Goal: Task Accomplishment & Management: Manage account settings

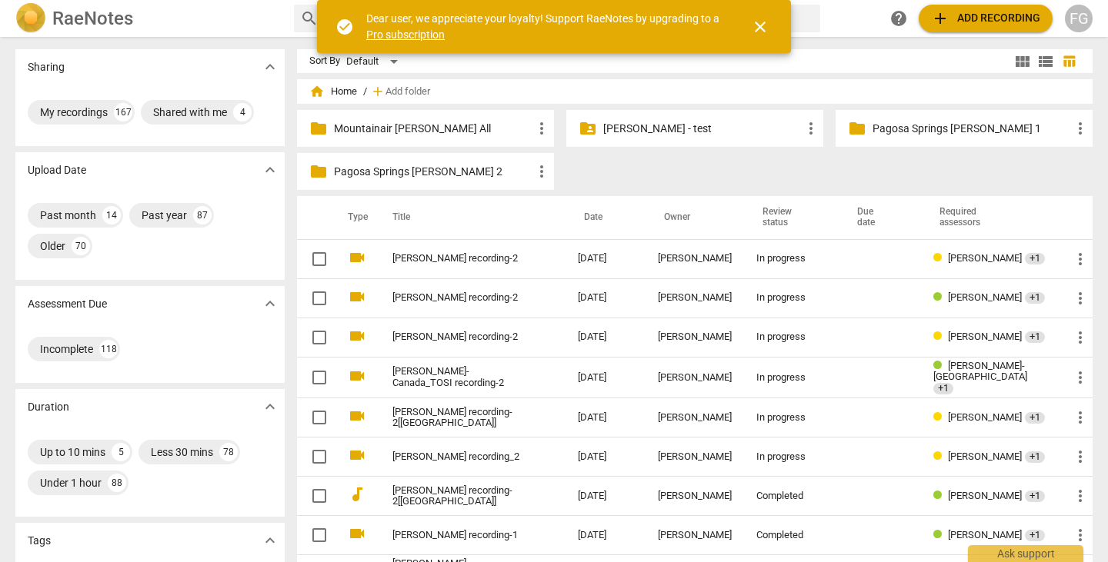
click at [963, 18] on span "add Add recording" at bounding box center [985, 18] width 109 height 18
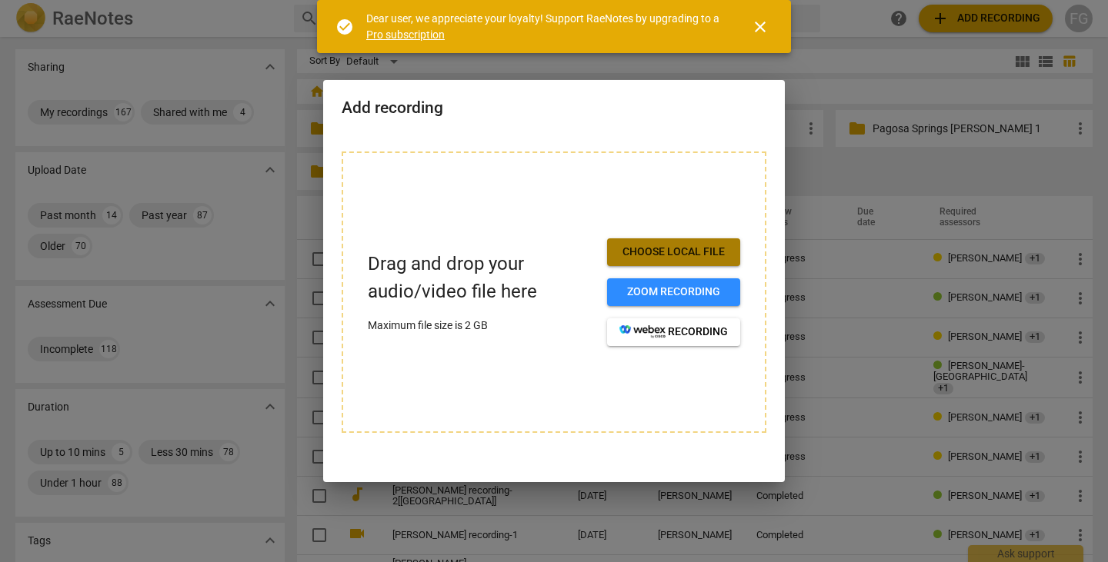
click at [679, 249] on span "Choose local file" at bounding box center [673, 252] width 108 height 15
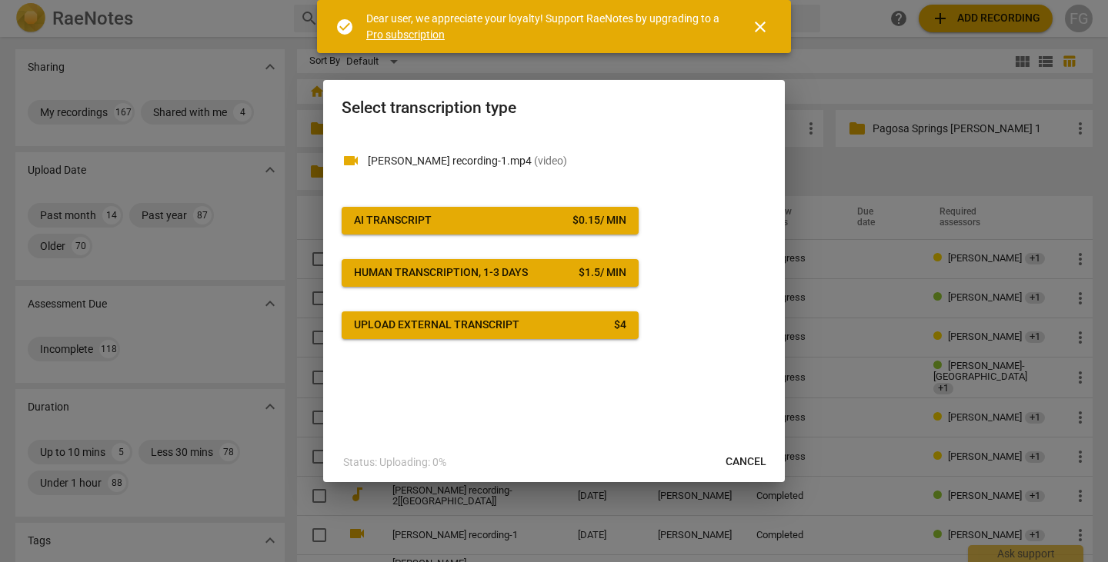
click at [556, 229] on button "AI Transcript $ 0.15 / min" at bounding box center [490, 221] width 297 height 28
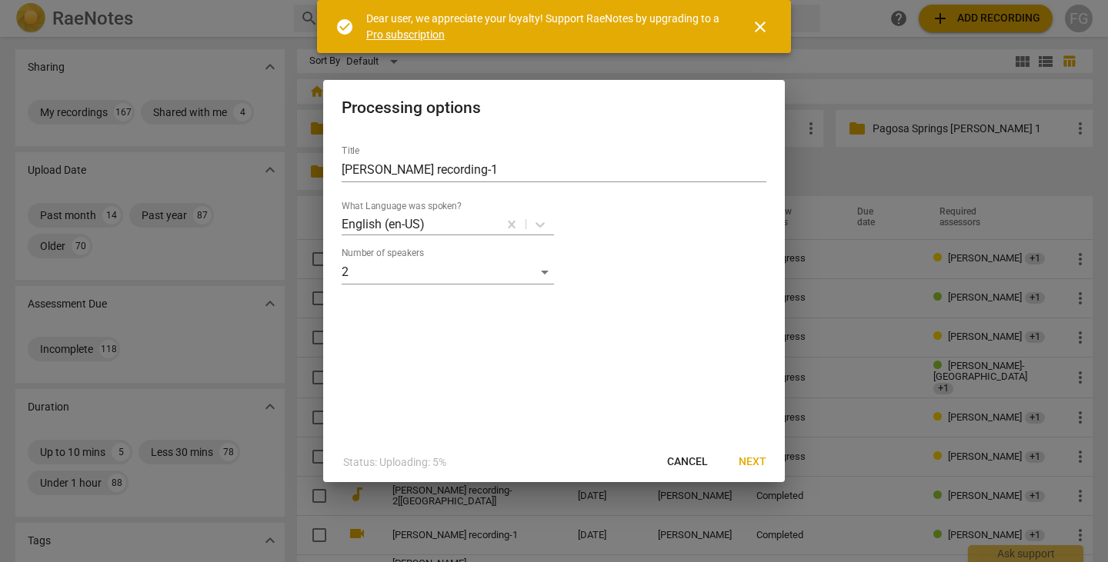
click at [755, 461] on span "Next" at bounding box center [753, 462] width 28 height 15
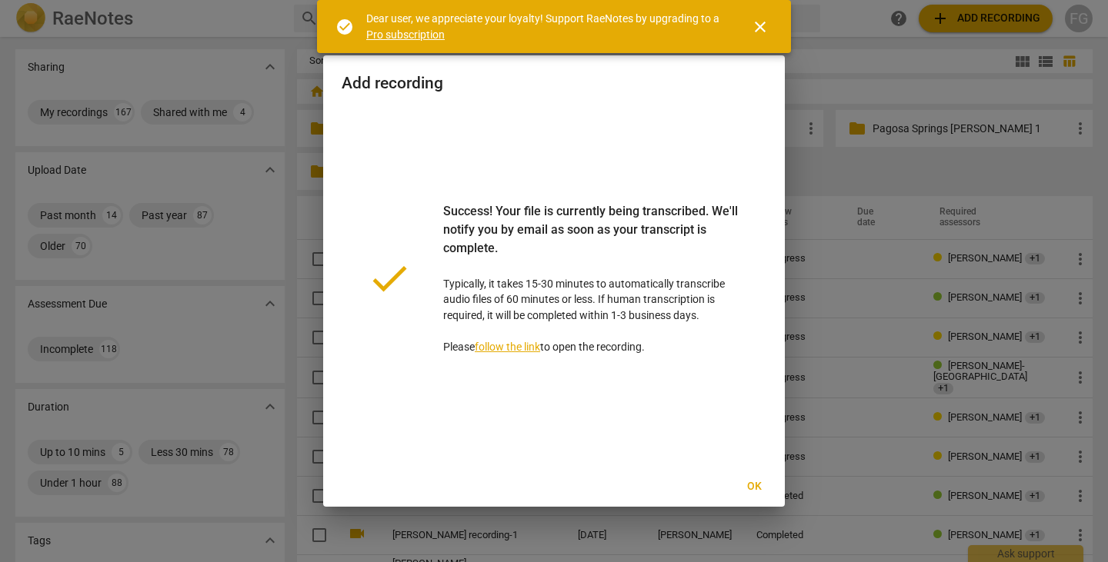
click at [766, 489] on span "Ok" at bounding box center [754, 486] width 25 height 15
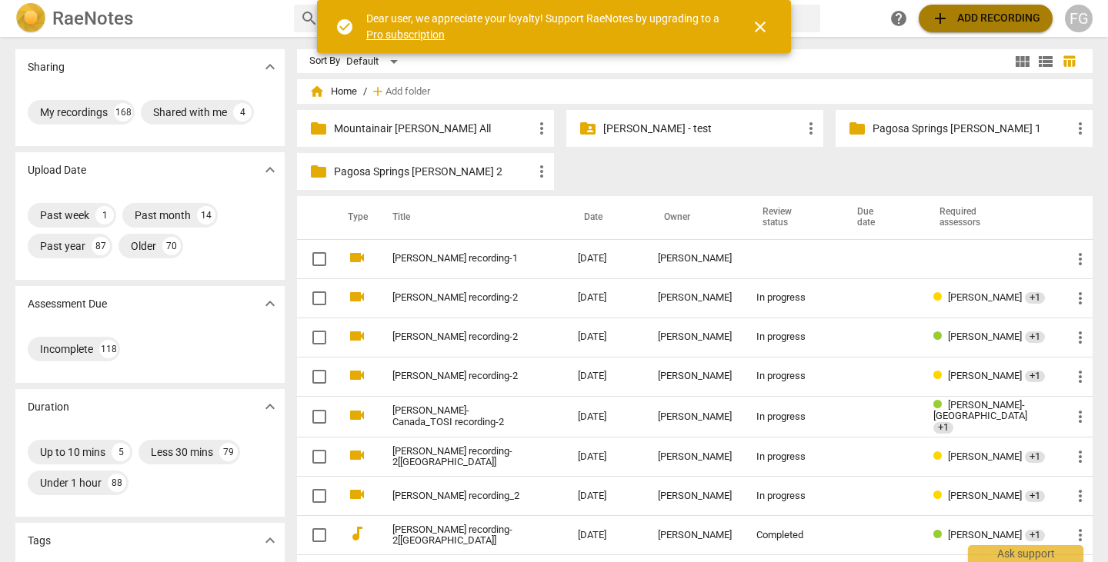
click at [956, 12] on span "add Add recording" at bounding box center [985, 18] width 109 height 18
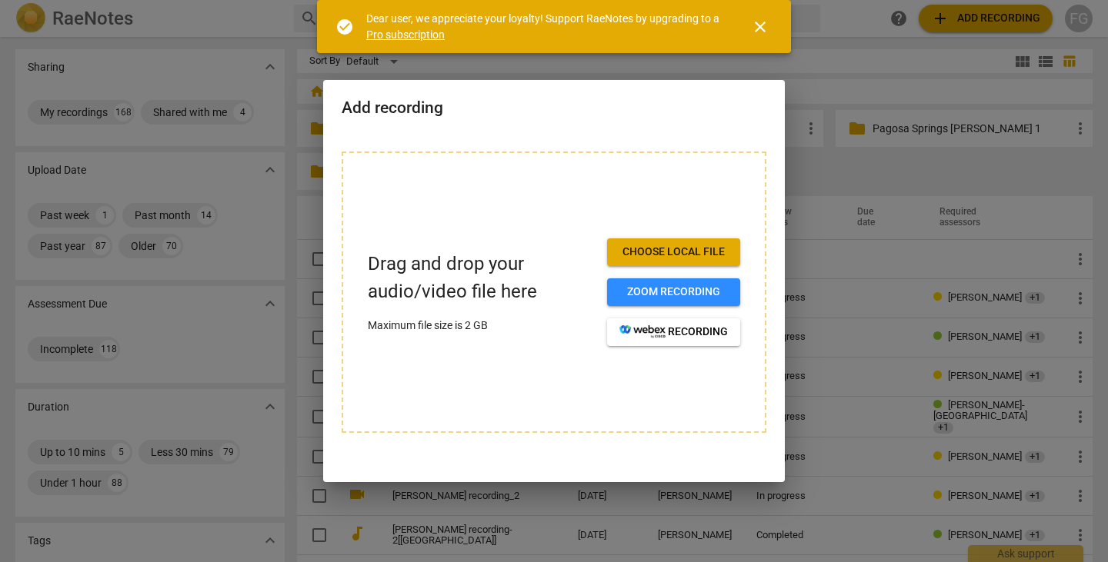
click at [623, 247] on span "Choose local file" at bounding box center [673, 252] width 108 height 15
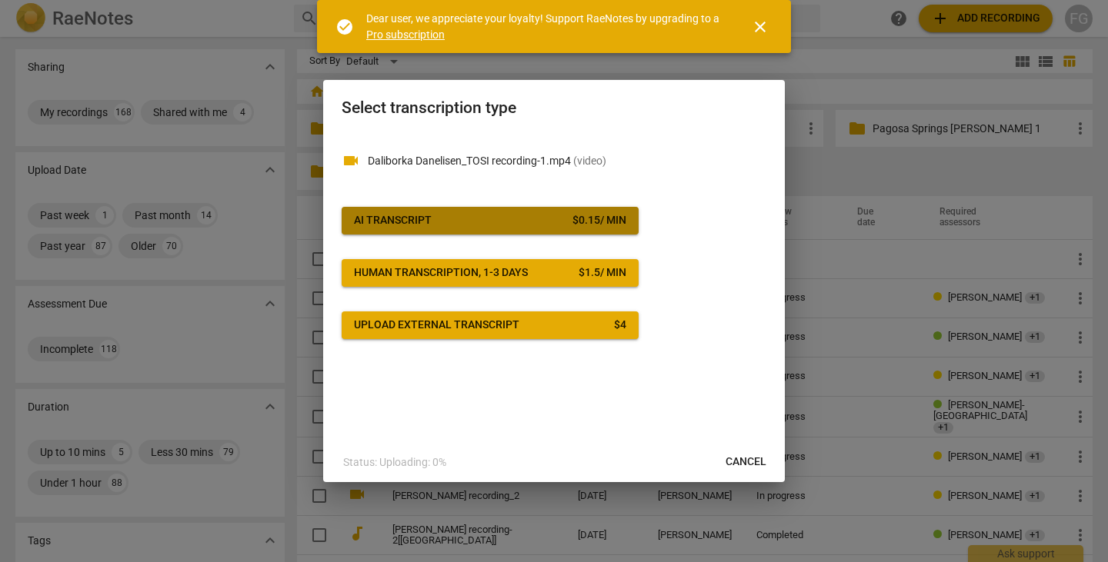
click at [598, 219] on div "$ 0.15 / min" at bounding box center [599, 220] width 54 height 15
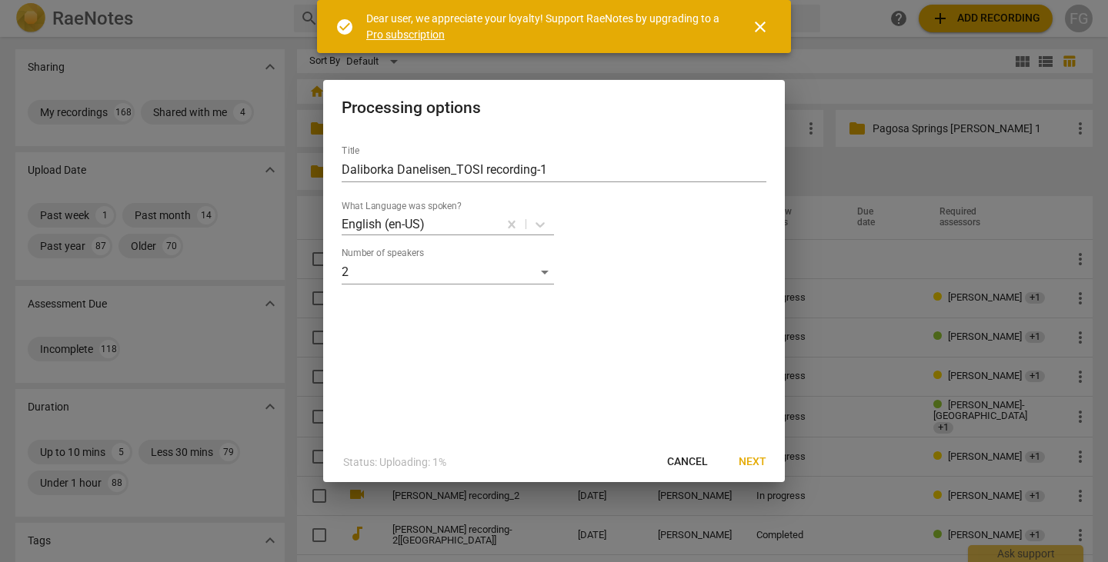
click at [747, 462] on span "Next" at bounding box center [753, 462] width 28 height 15
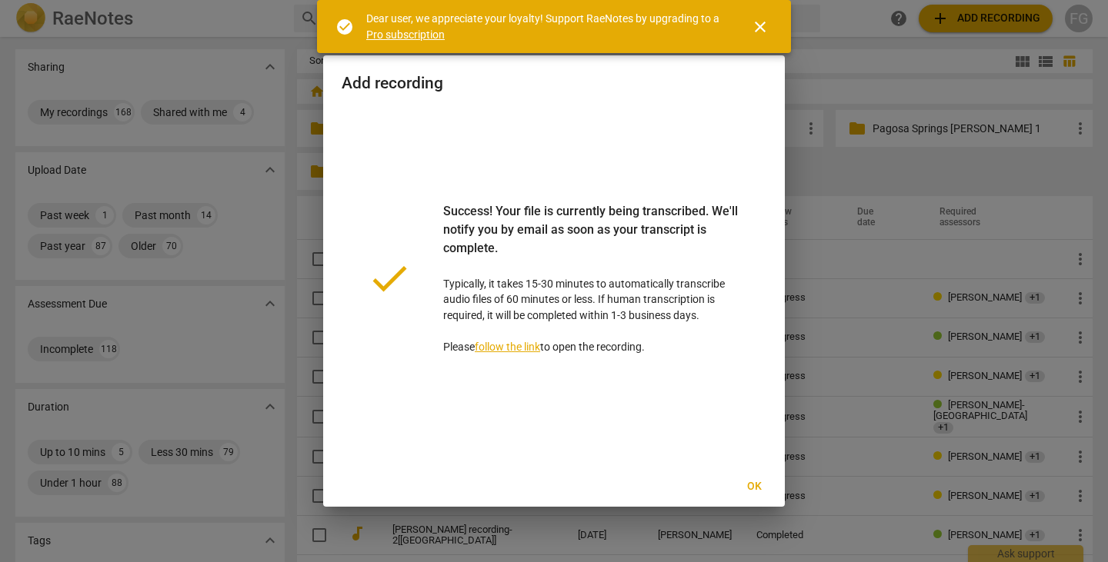
click at [759, 19] on span "close" at bounding box center [760, 27] width 18 height 18
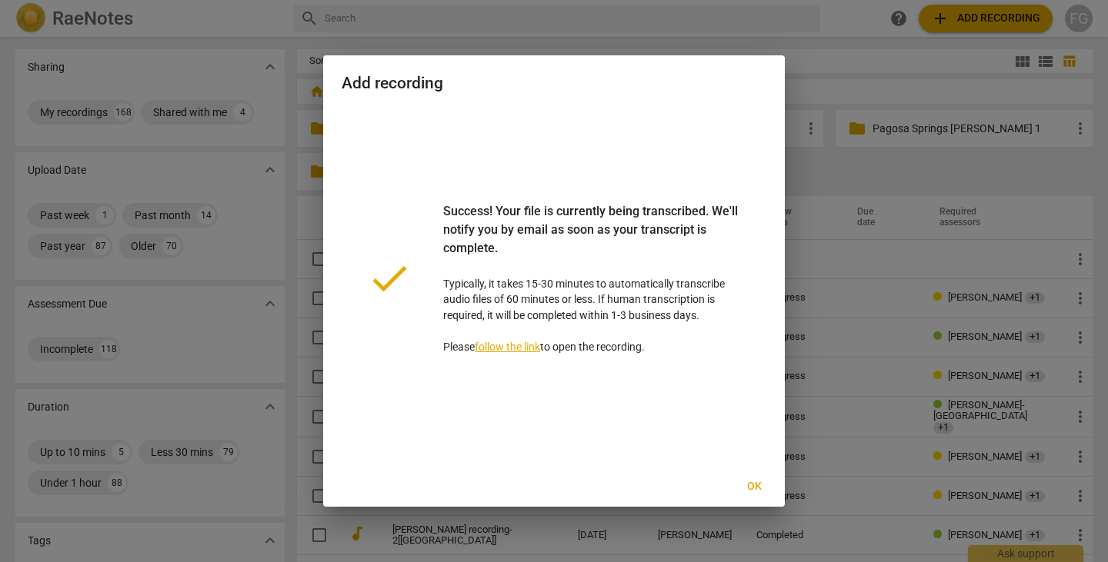
click at [763, 482] on span "Ok" at bounding box center [754, 486] width 25 height 15
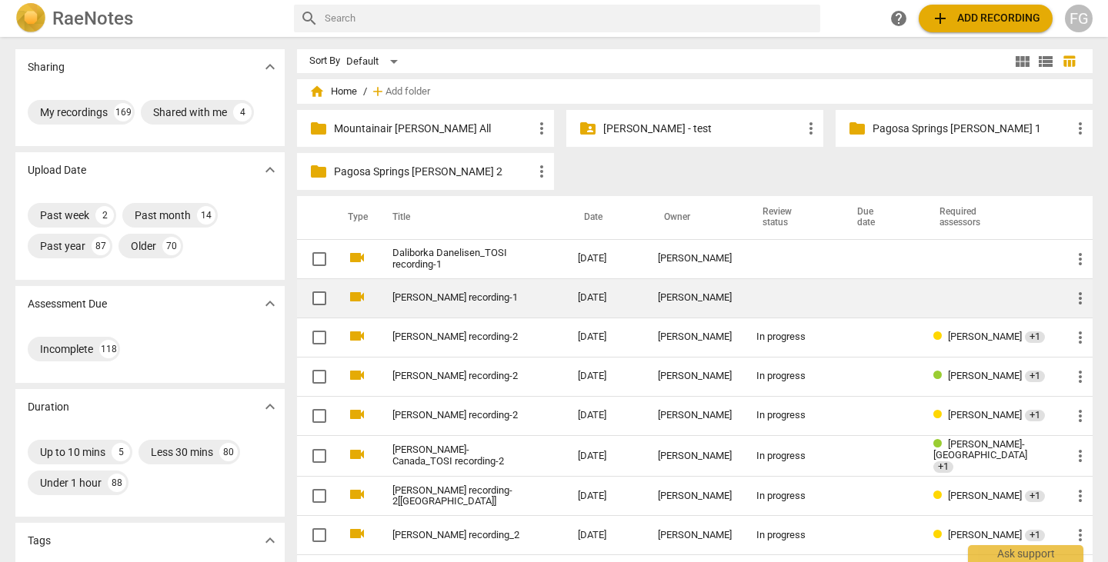
click at [514, 309] on td "Susan Parisi_TOSI recording-1" at bounding box center [470, 298] width 192 height 39
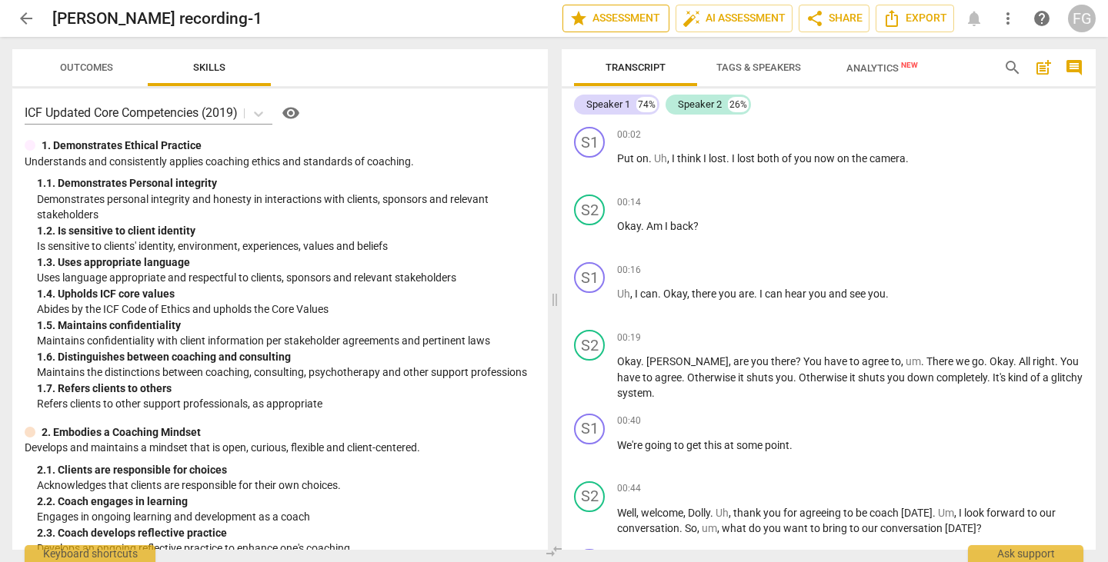
click at [632, 24] on span "star Assessment" at bounding box center [615, 18] width 93 height 18
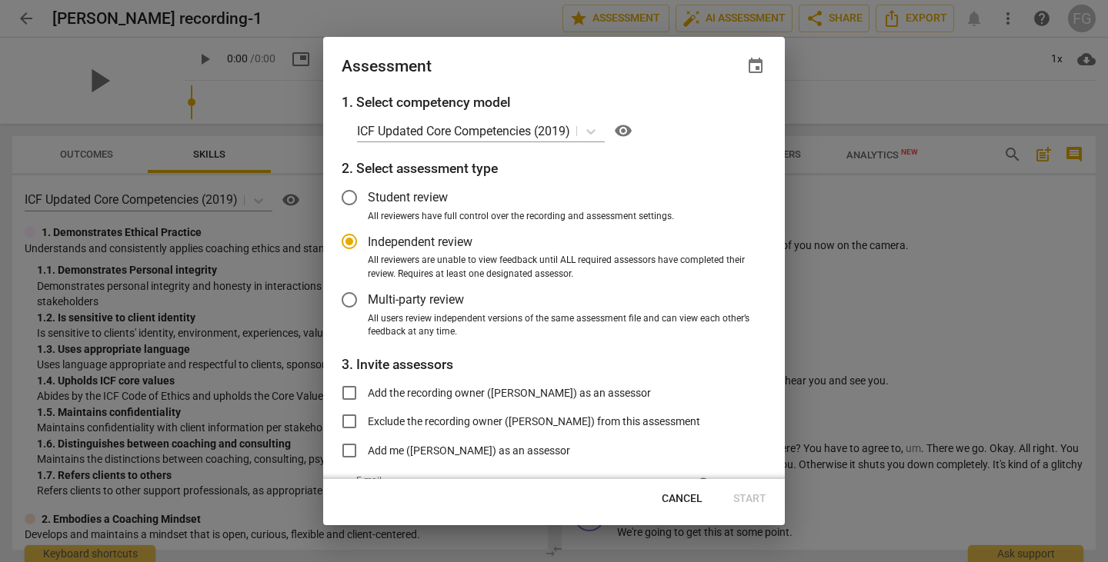
radio input "false"
click at [405, 299] on span "Multi-party review" at bounding box center [416, 300] width 96 height 18
click at [368, 299] on input "Multi-party review" at bounding box center [349, 300] width 37 height 37
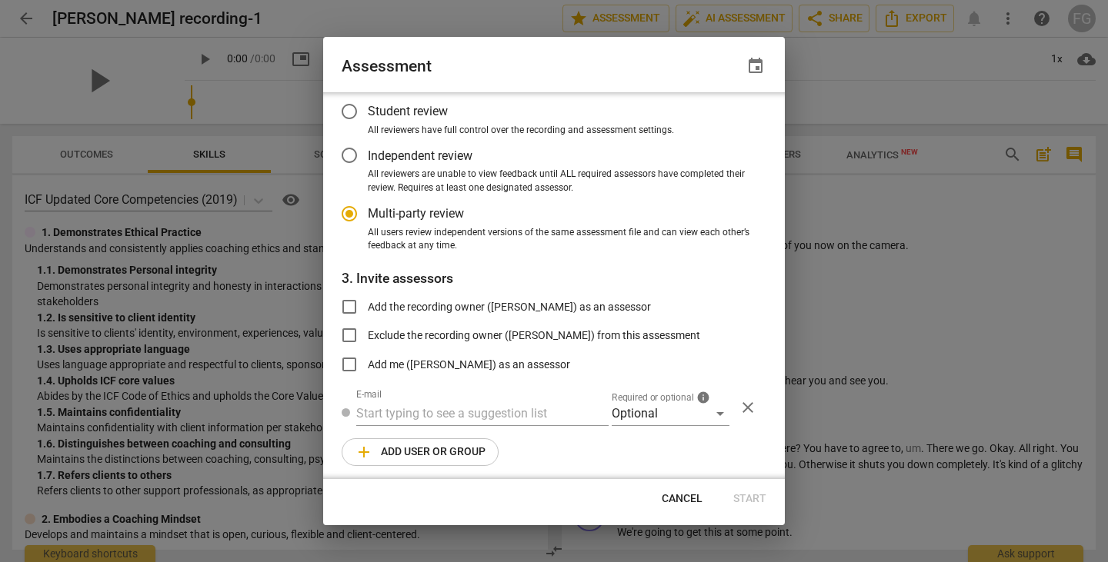
radio input "false"
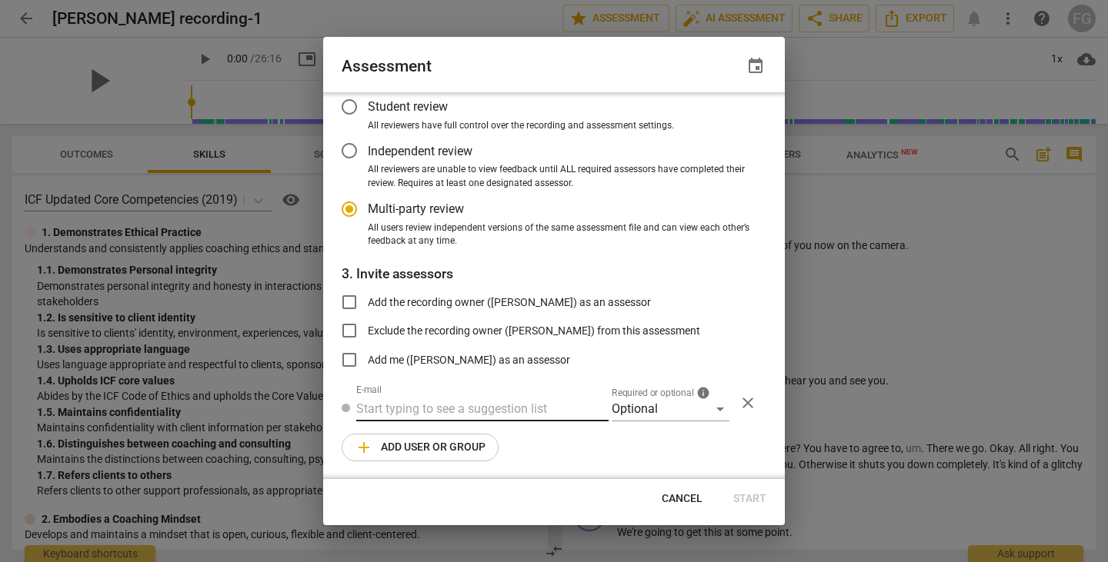
click at [487, 407] on input "text" at bounding box center [482, 409] width 252 height 25
paste input "carl.franco@invitechange.com"
type input "carl.franco@invitechange.com"
click at [629, 409] on div "Optional" at bounding box center [671, 409] width 118 height 25
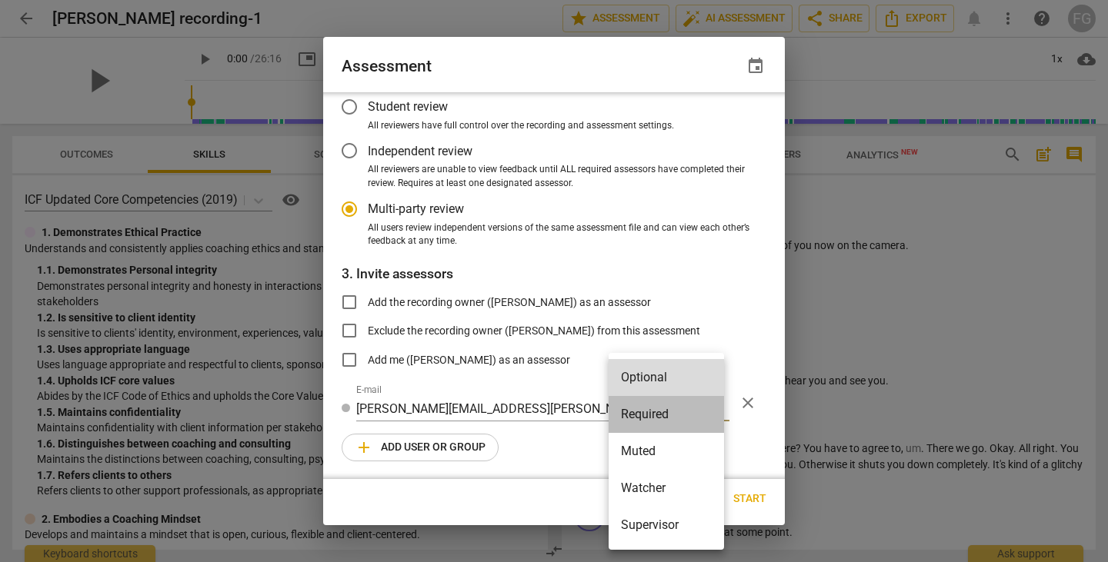
click at [629, 409] on li "Required" at bounding box center [666, 414] width 115 height 37
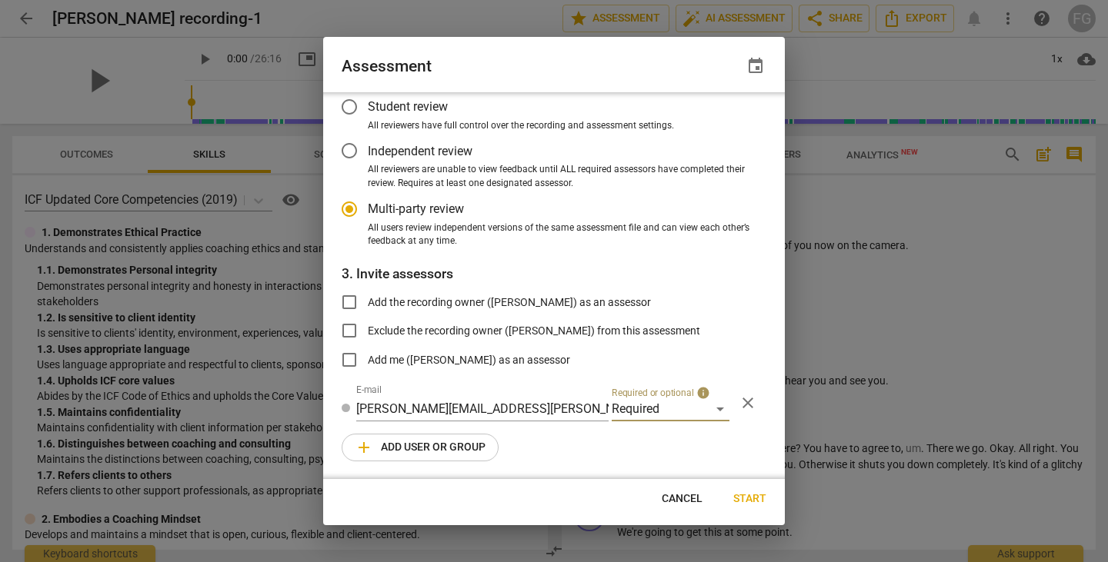
click at [458, 450] on span "add Add user or group" at bounding box center [420, 448] width 131 height 18
radio input "false"
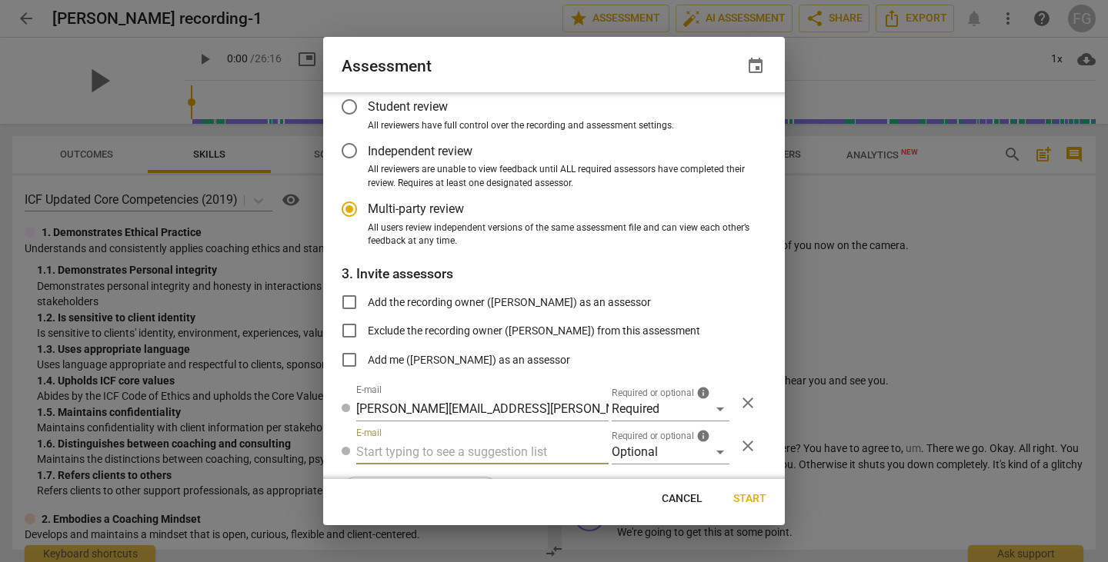
click at [483, 446] on input "text" at bounding box center [482, 452] width 252 height 25
paste input "sparisi@geisinger.edu"
type input "sparisi@geisinger.edu"
click at [626, 443] on div "Optional" at bounding box center [671, 452] width 118 height 25
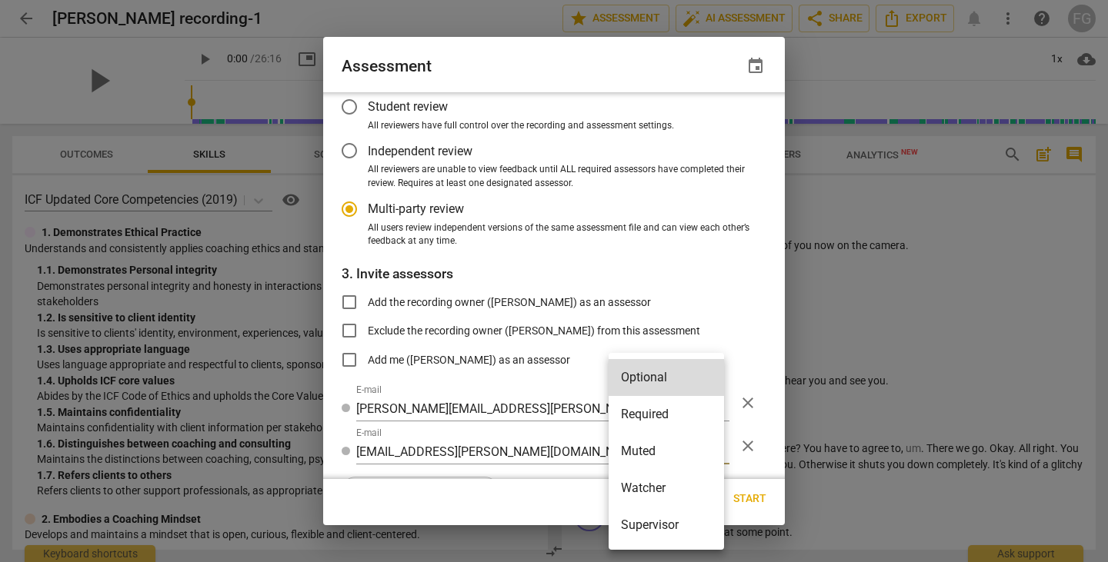
click at [638, 405] on li "Required" at bounding box center [666, 414] width 115 height 37
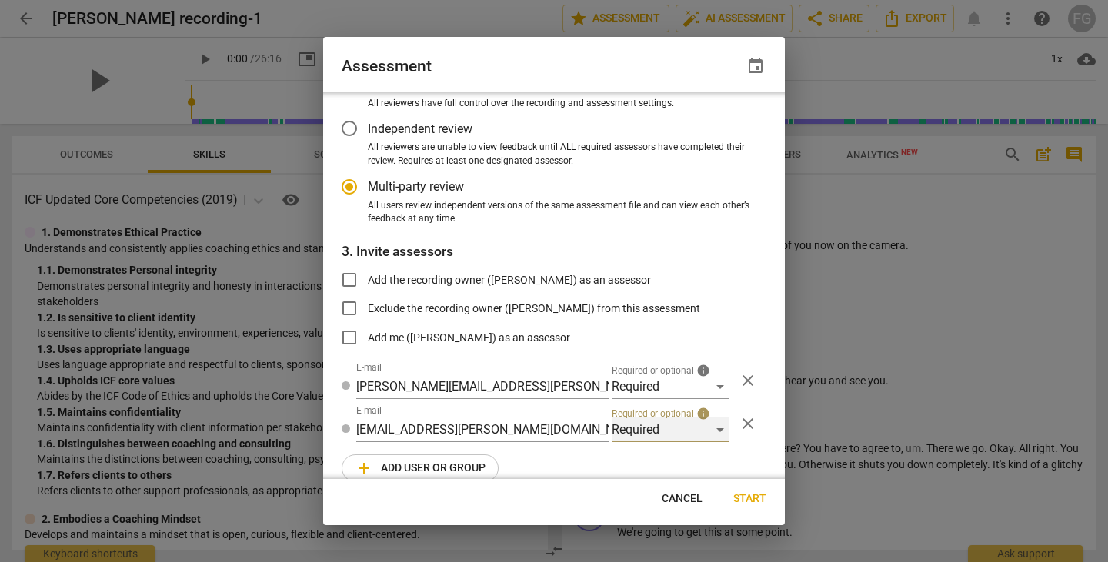
scroll to position [134, 0]
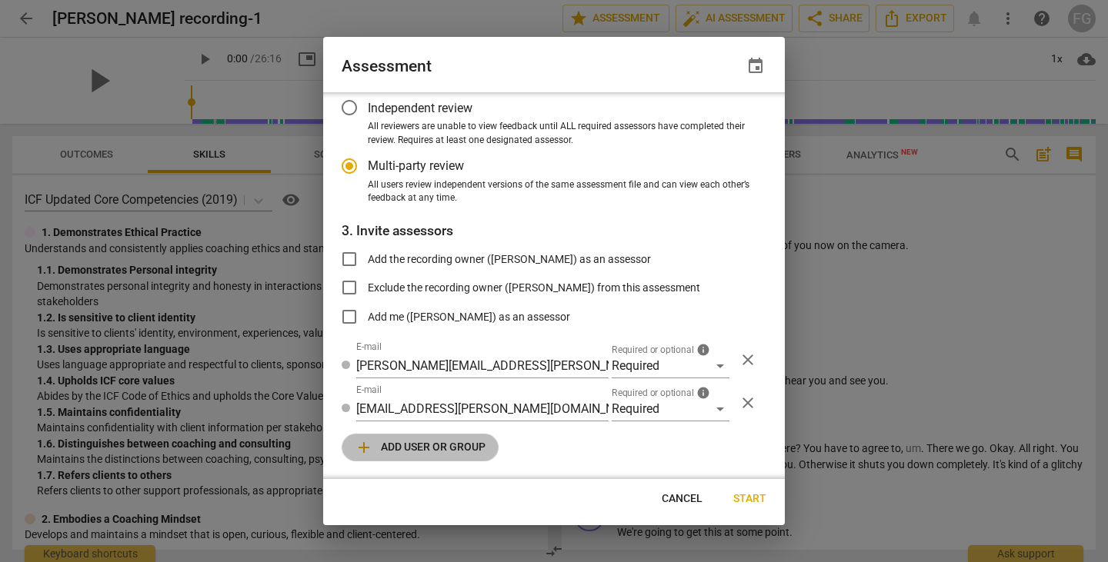
click at [429, 446] on span "add Add user or group" at bounding box center [420, 448] width 131 height 18
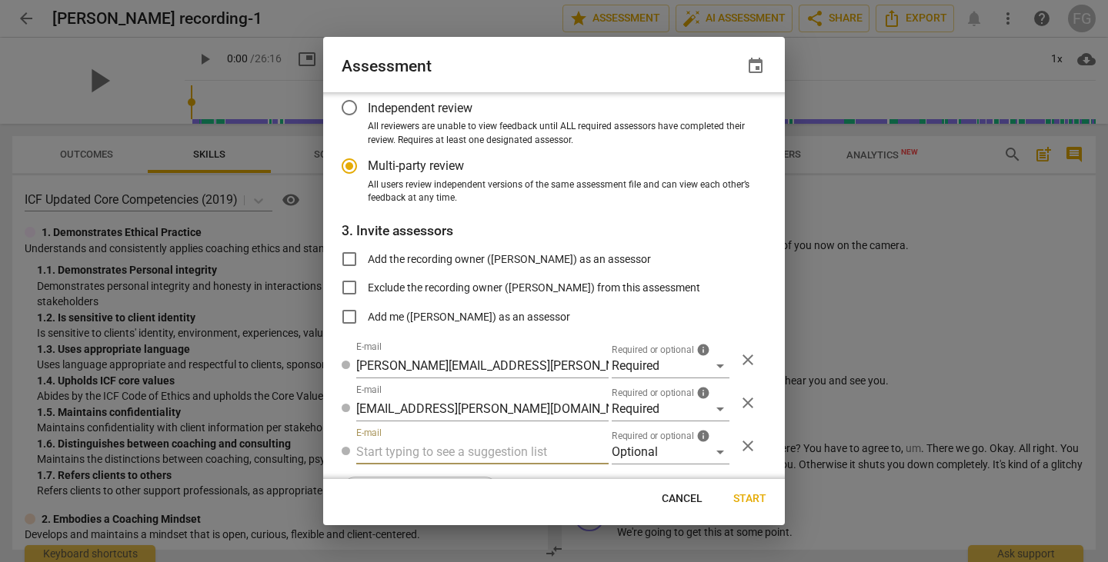
radio input "false"
click at [516, 442] on input "text" at bounding box center [482, 452] width 252 height 25
click at [421, 449] on input "fgaillour@Gmail.com" at bounding box center [482, 452] width 252 height 25
type input "fgaillour@gmail.com"
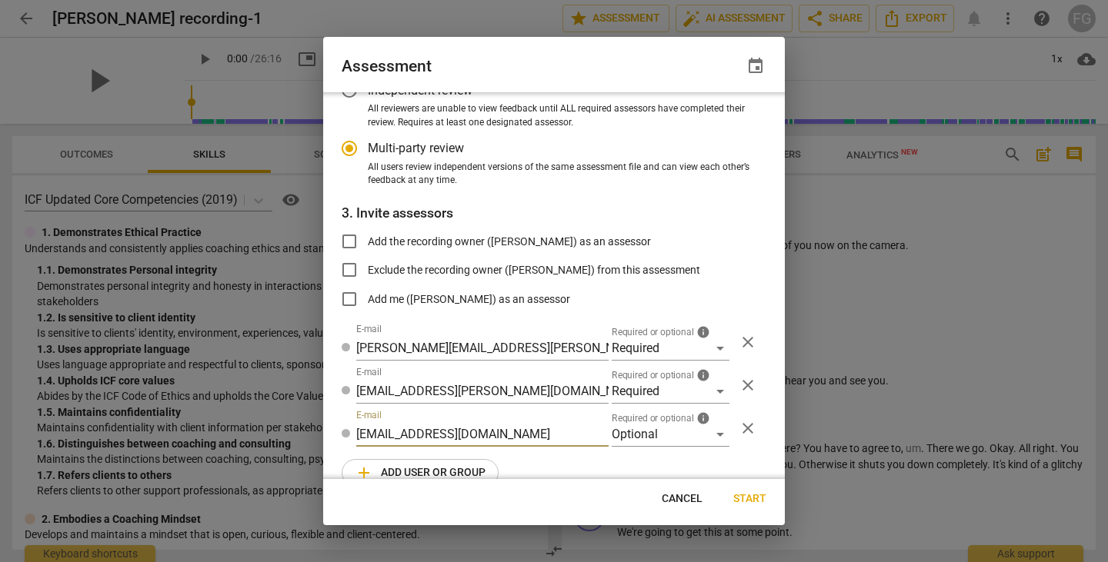
scroll to position [177, 0]
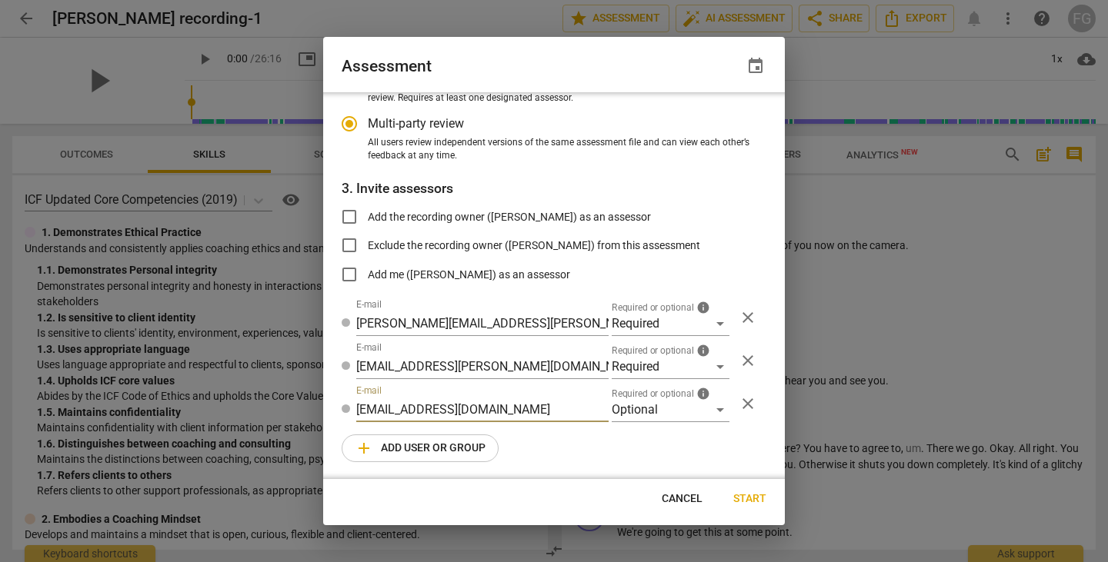
radio input "false"
type input "fgaillour@gmail.com"
click at [661, 399] on div "Optional" at bounding box center [671, 409] width 118 height 25
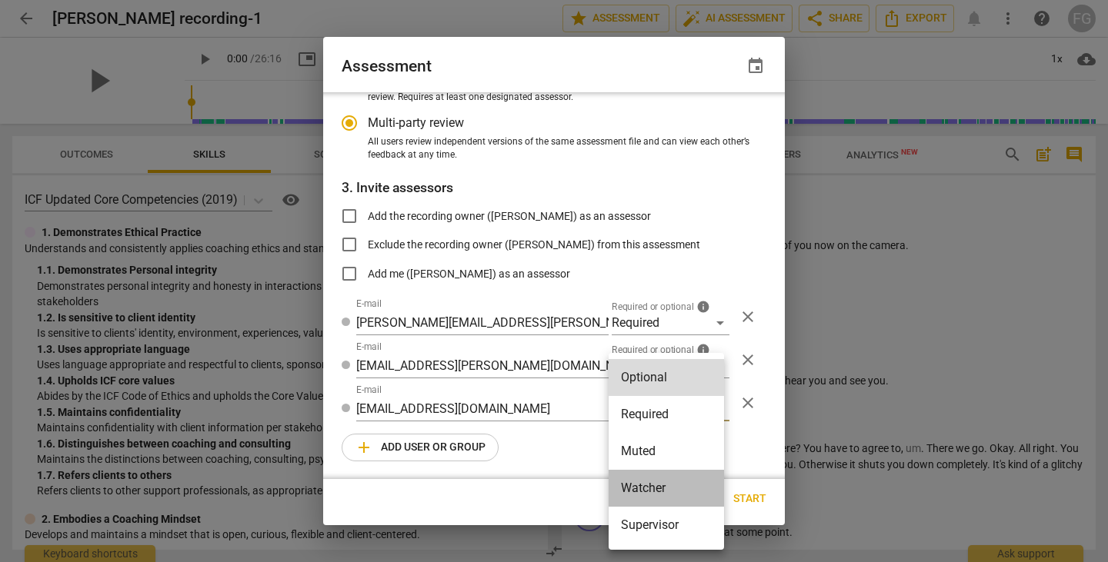
click at [665, 484] on li "Watcher" at bounding box center [666, 488] width 115 height 37
radio input "false"
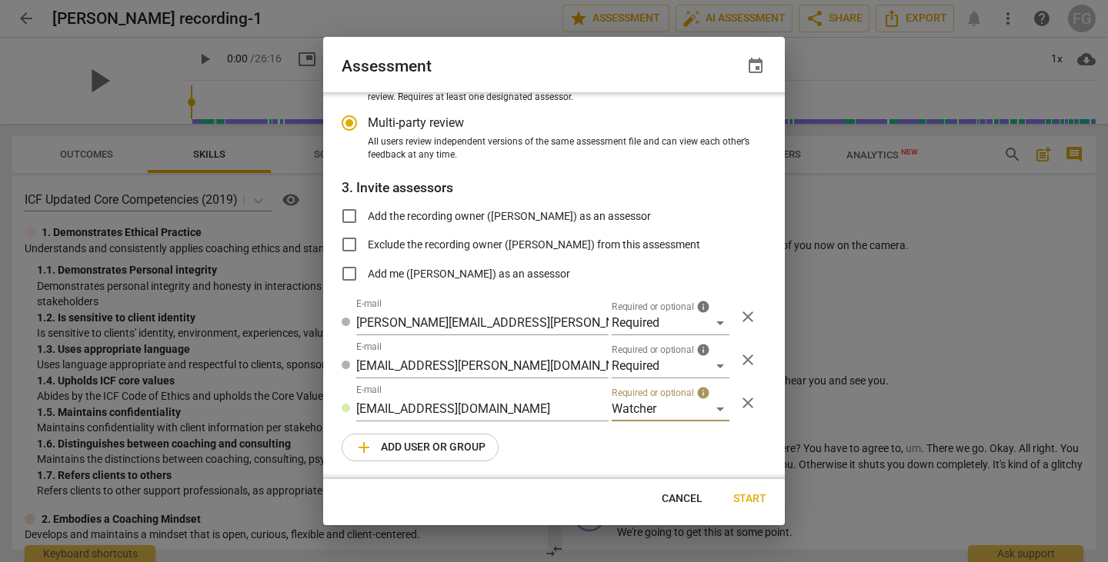
click at [739, 497] on span "Start" at bounding box center [749, 499] width 33 height 15
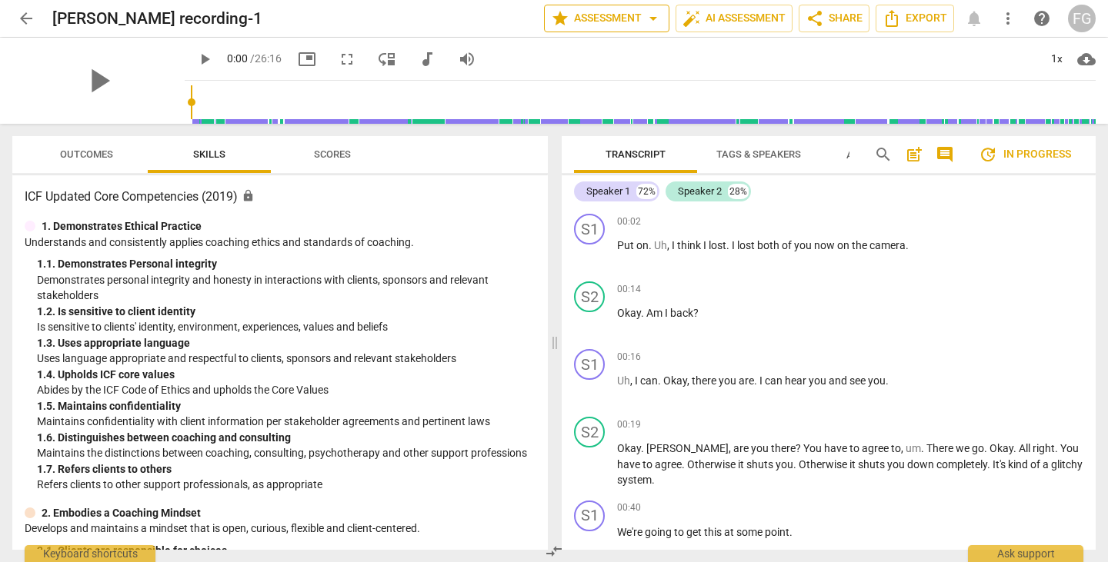
click at [596, 15] on span "star Assessment arrow_drop_down" at bounding box center [607, 18] width 112 height 18
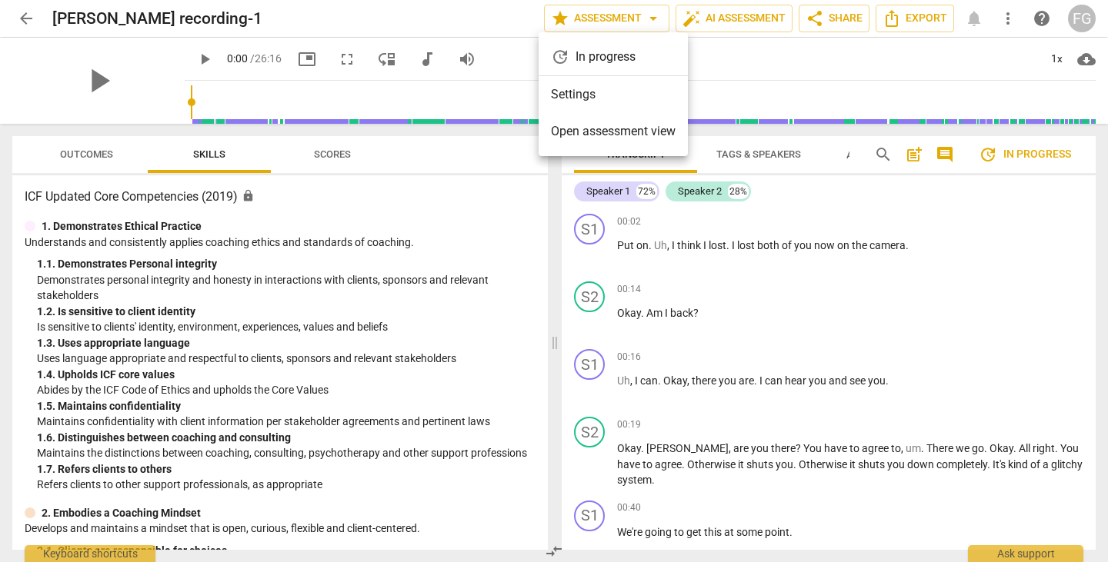
click at [821, 22] on div at bounding box center [554, 281] width 1108 height 562
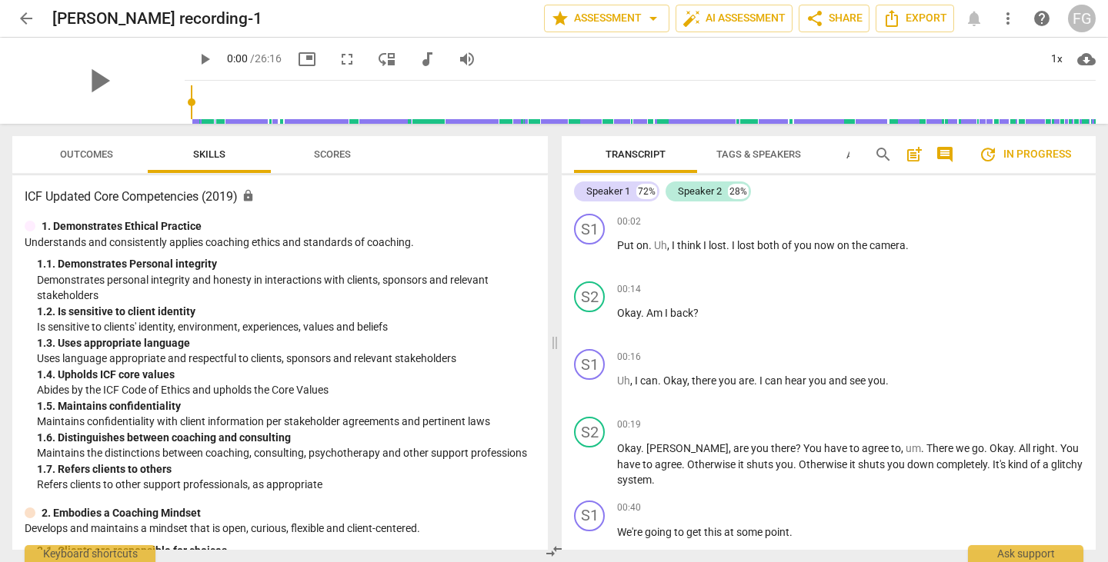
click at [821, 22] on span "share" at bounding box center [815, 18] width 18 height 18
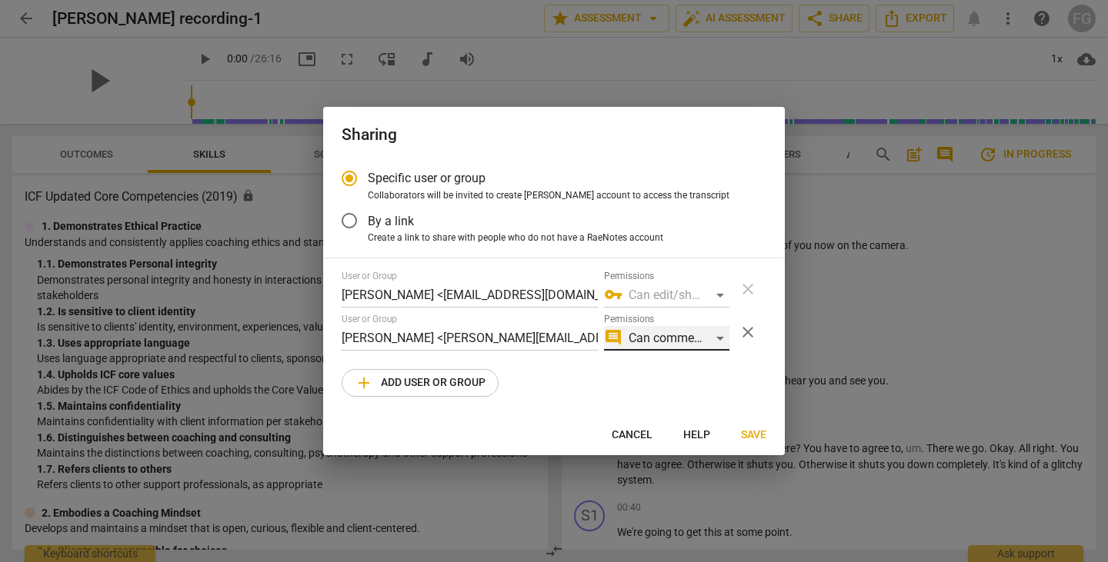
click at [725, 342] on div "comment Can comment" at bounding box center [666, 338] width 125 height 25
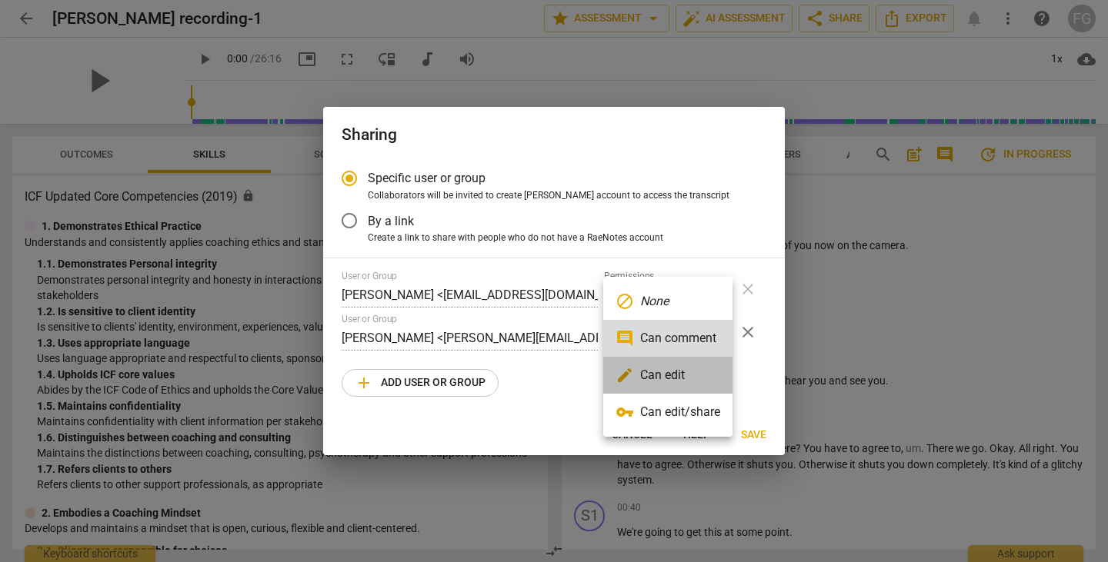
click at [681, 382] on li "edit Can edit" at bounding box center [667, 375] width 129 height 37
radio input "false"
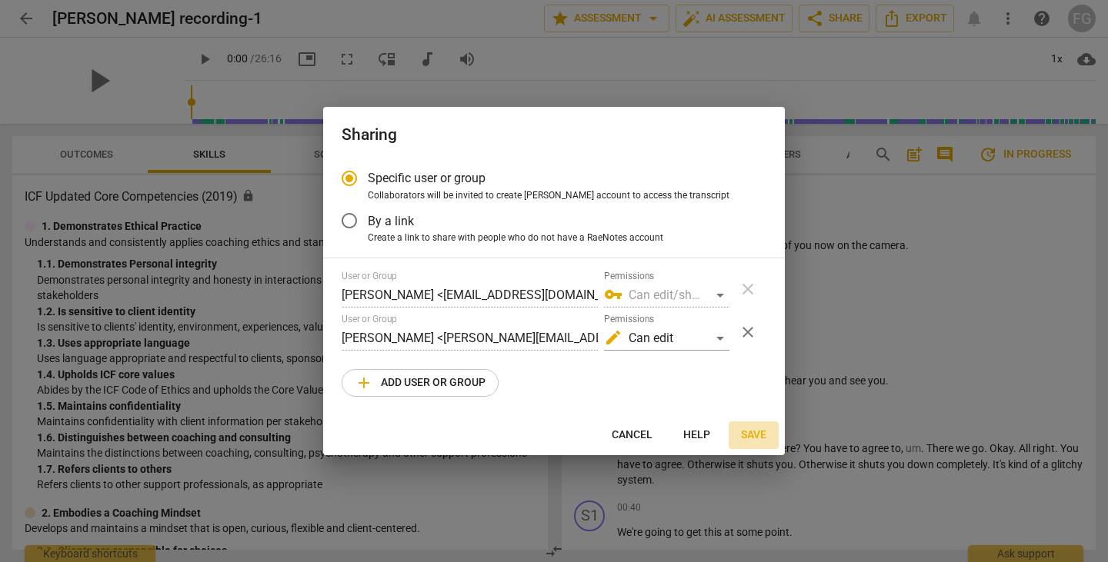
click at [735, 441] on button "Save" at bounding box center [754, 436] width 50 height 28
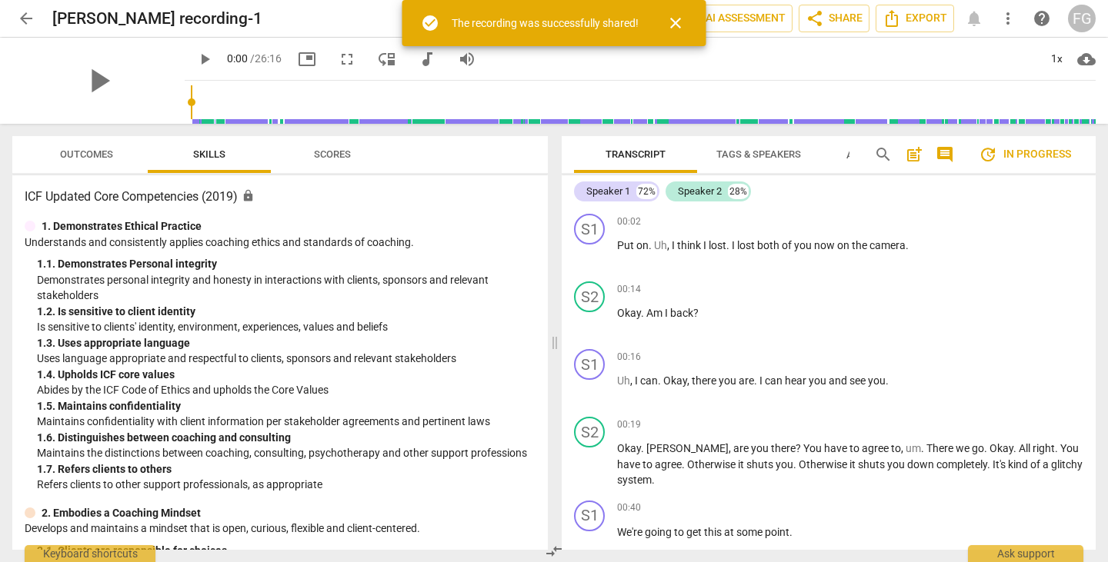
click at [675, 20] on span "close" at bounding box center [675, 23] width 18 height 18
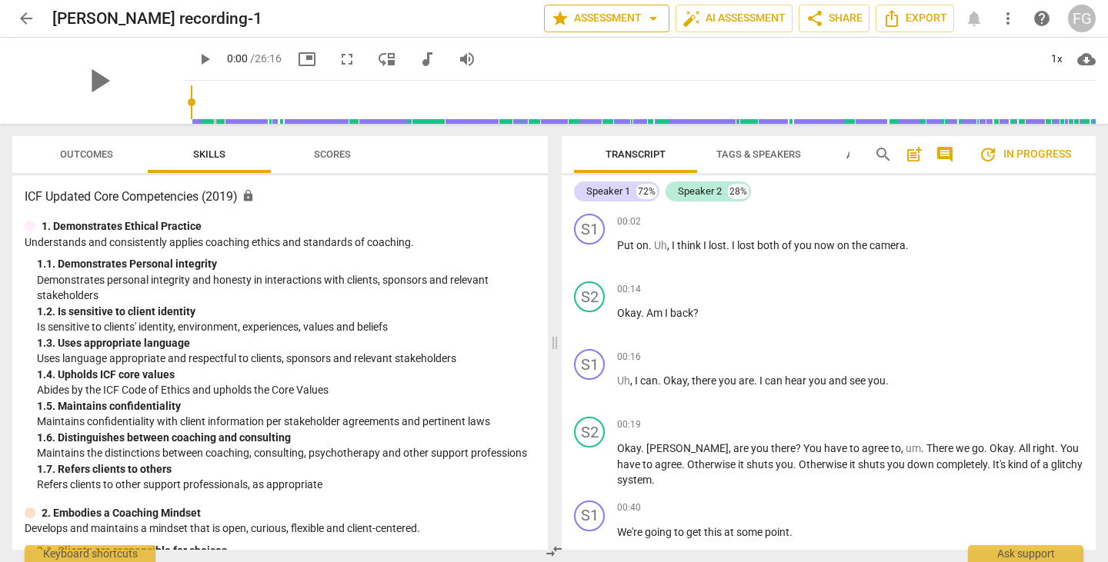
click at [600, 14] on span "star Assessment arrow_drop_down" at bounding box center [607, 18] width 112 height 18
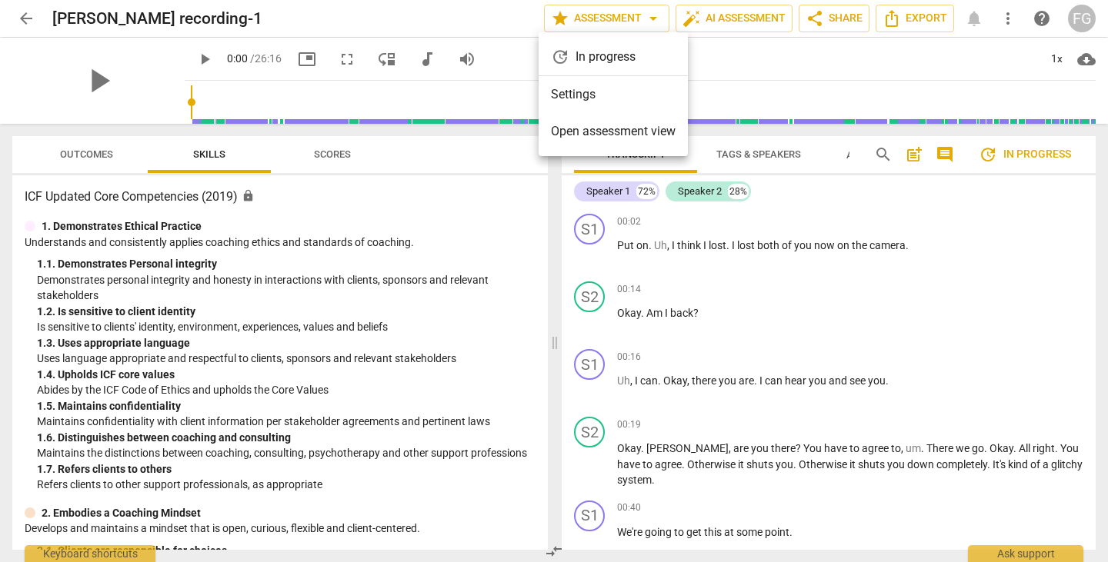
click at [18, 17] on div at bounding box center [554, 281] width 1108 height 562
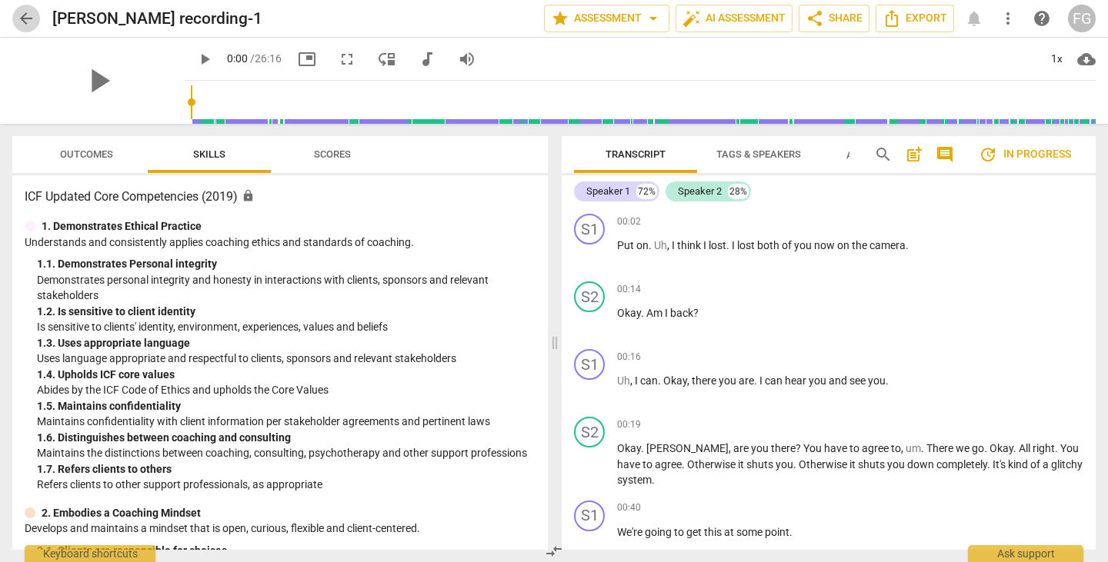
click at [32, 18] on span "arrow_back" at bounding box center [26, 18] width 18 height 18
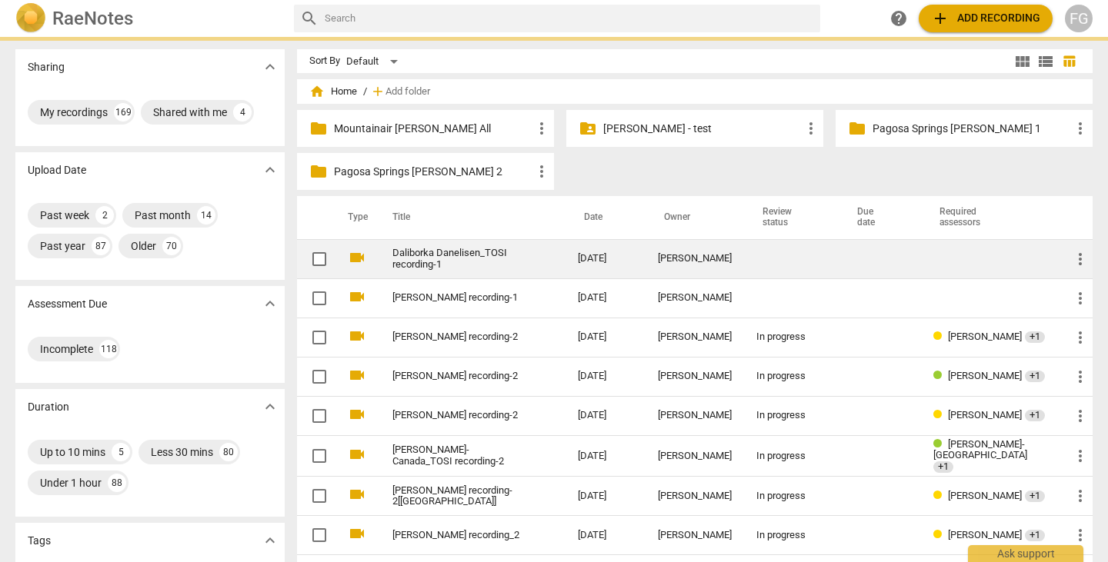
click at [479, 274] on td "Daliborka Danelisen_TOSI recording-1" at bounding box center [470, 258] width 192 height 39
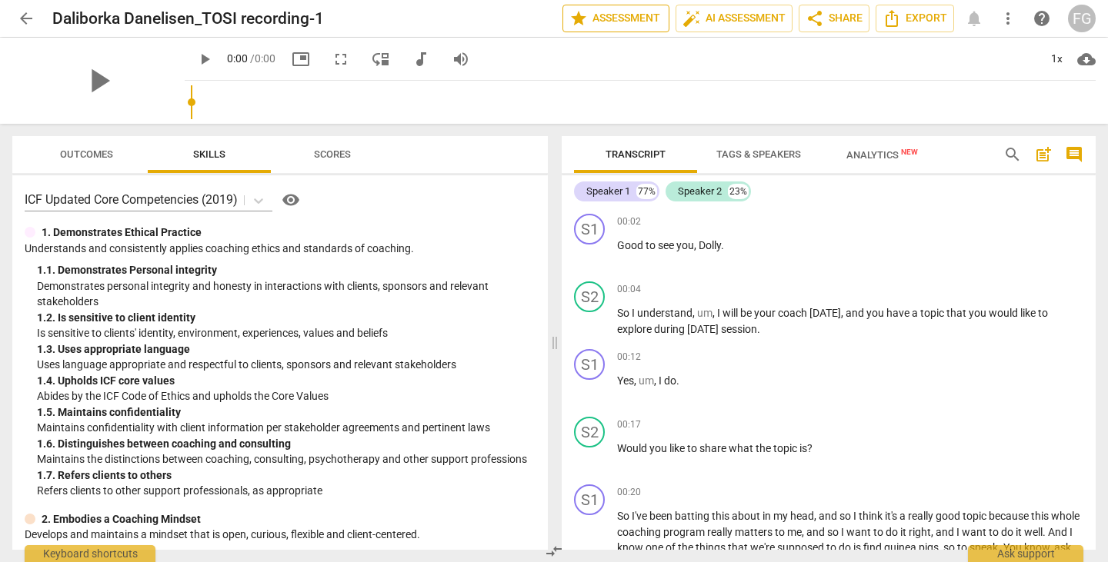
click at [602, 18] on span "star Assessment" at bounding box center [615, 18] width 93 height 18
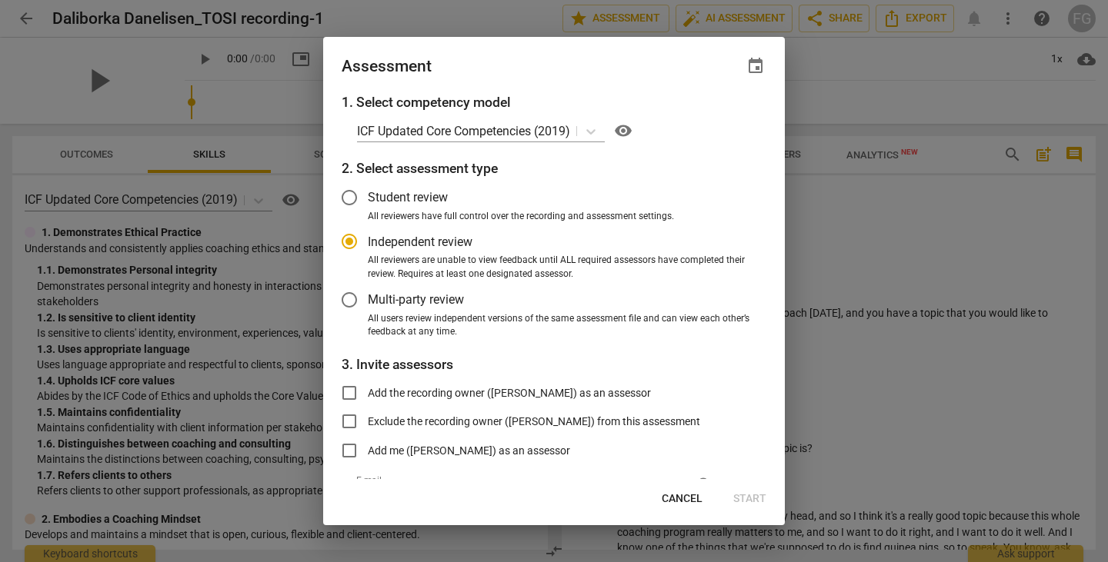
radio input "false"
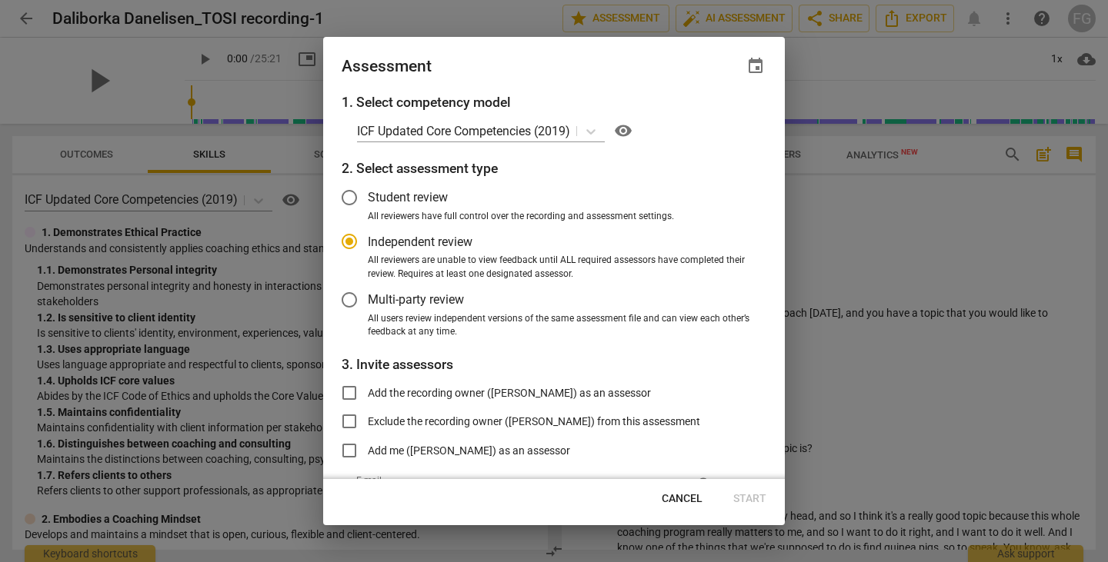
click at [409, 308] on span "Multi-party review" at bounding box center [416, 300] width 96 height 18
click at [368, 308] on input "Multi-party review" at bounding box center [349, 300] width 37 height 37
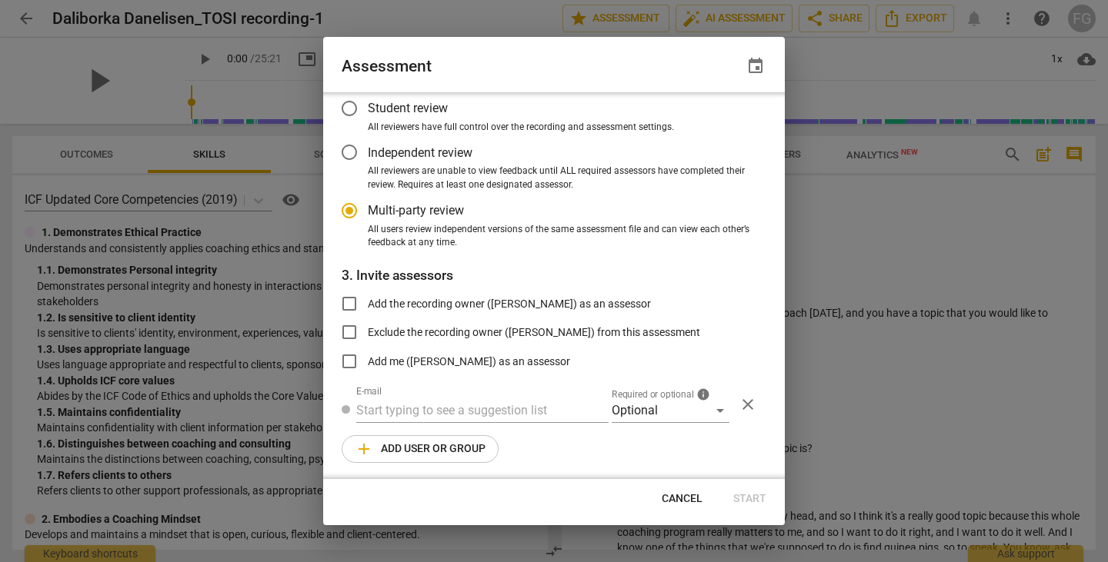
radio input "false"
click at [398, 405] on input "text" at bounding box center [482, 409] width 252 height 25
paste input "bj@radiant-life-coaching.com"
type input "bj@radiant-life-coaching.com"
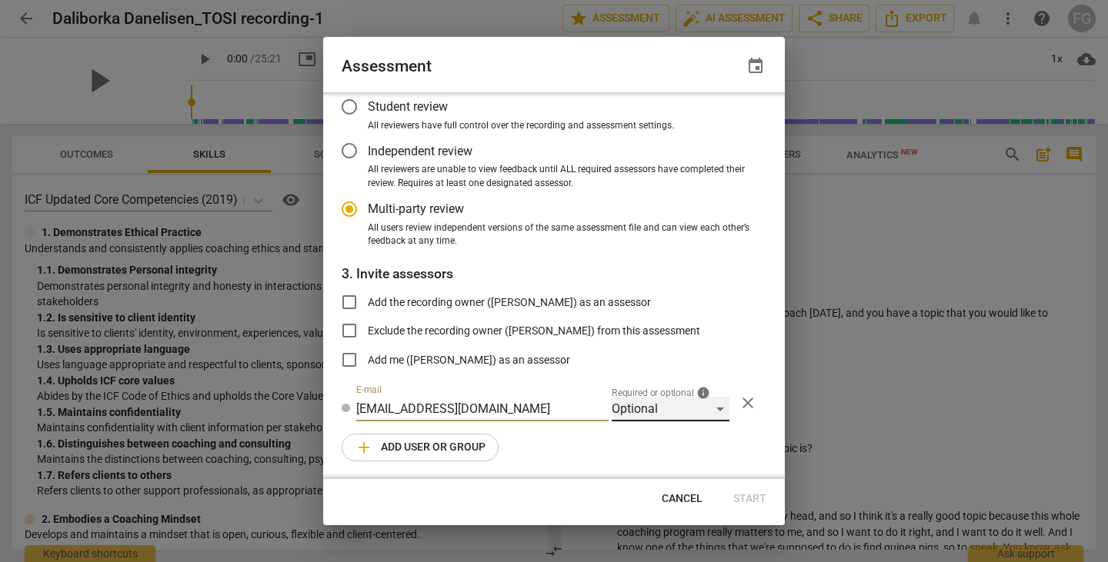
click at [653, 407] on div "Optional" at bounding box center [671, 409] width 118 height 25
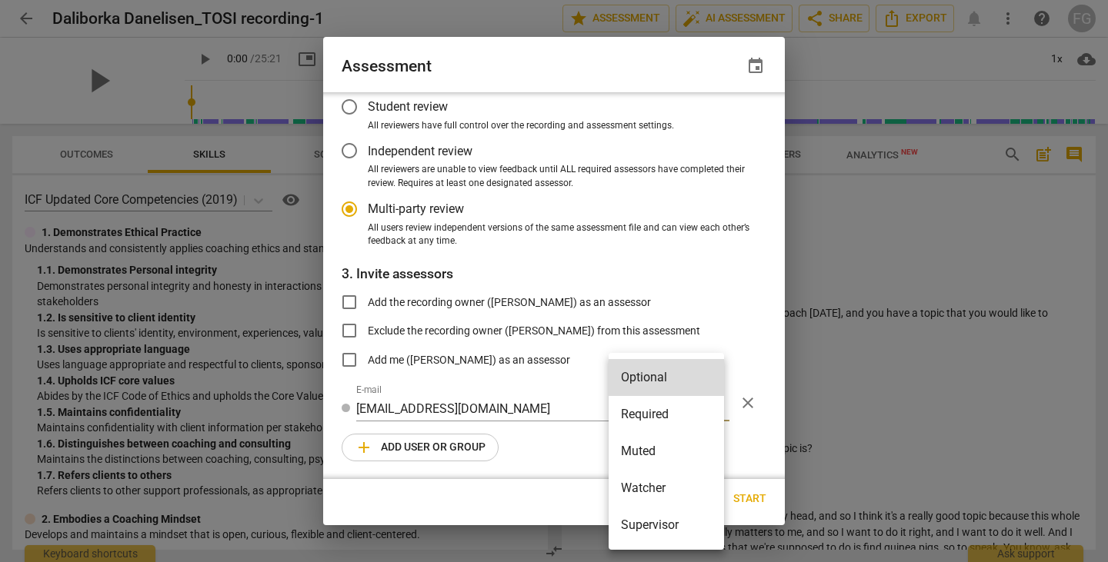
click at [636, 410] on li "Required" at bounding box center [666, 414] width 115 height 37
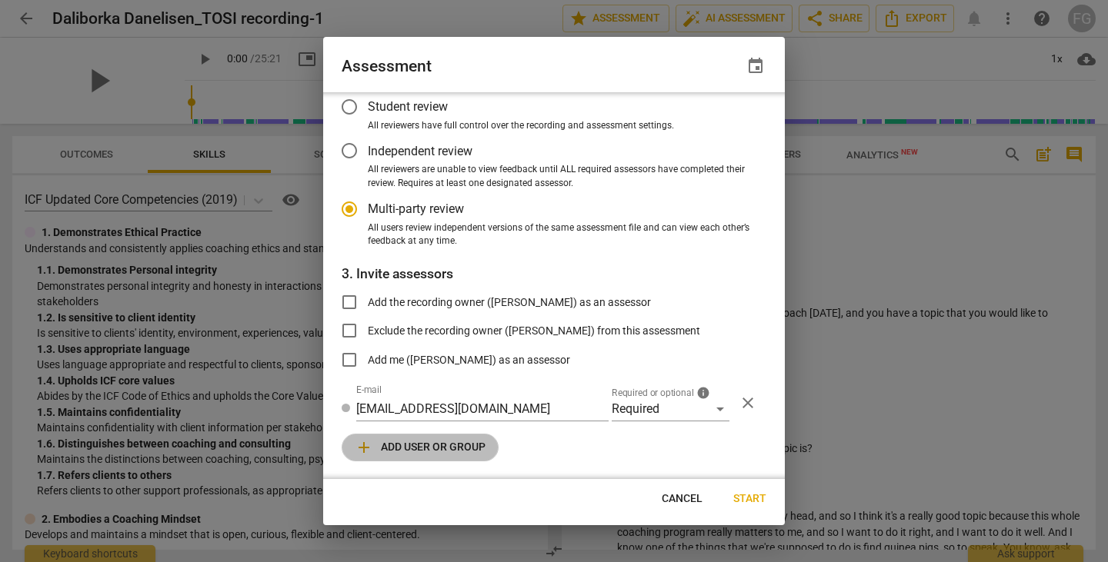
click at [465, 442] on span "add Add user or group" at bounding box center [420, 448] width 131 height 18
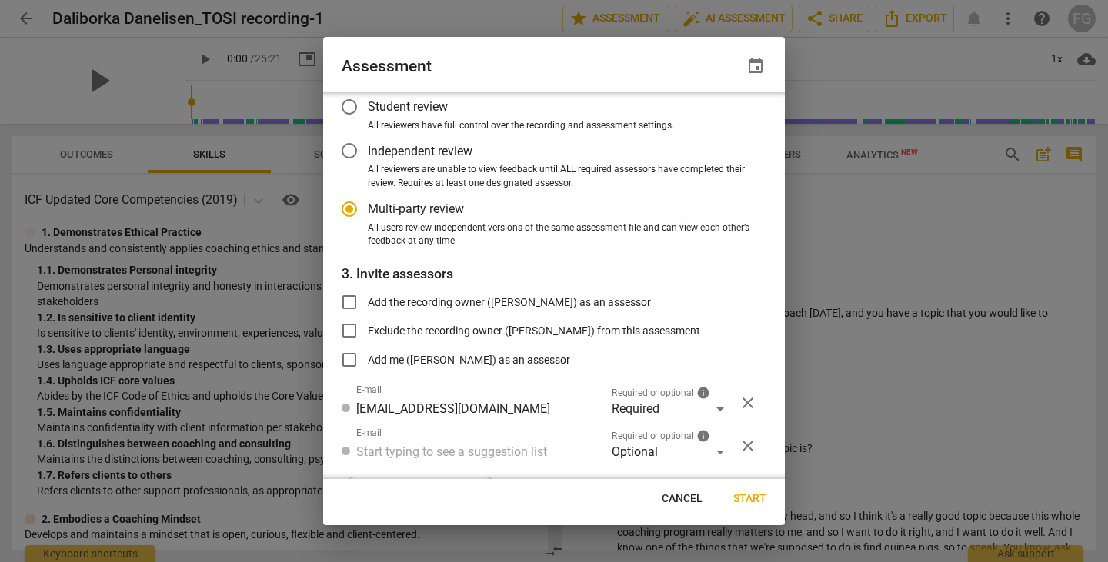
radio input "false"
click at [419, 449] on input "text" at bounding box center [482, 452] width 252 height 25
paste input "bj.levy@invitechange.com"
type input "bj.levy@invitechange.com"
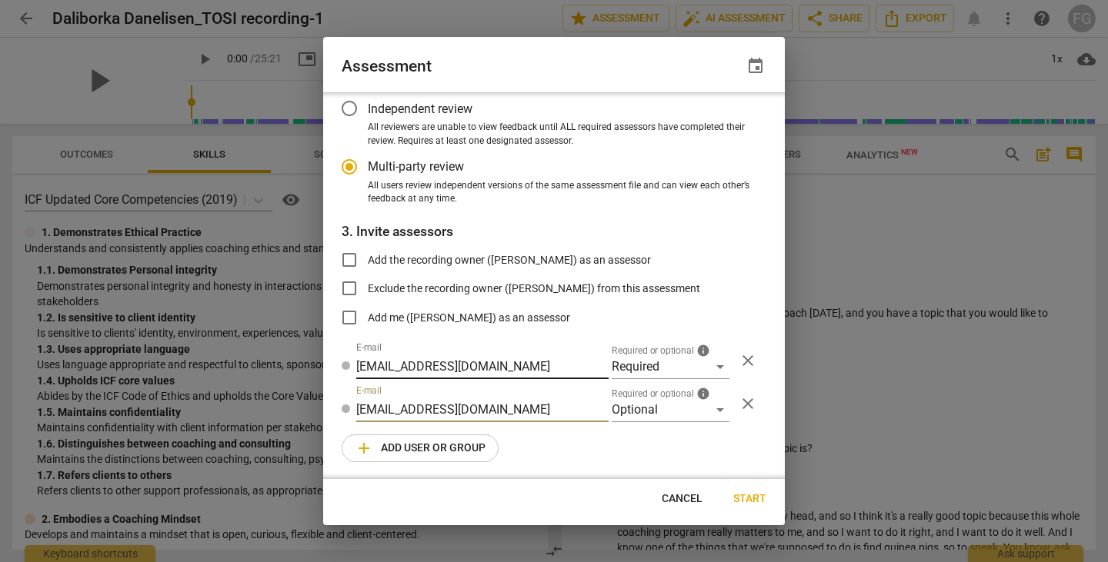
radio input "false"
type input "bj.levy@invitechange.com"
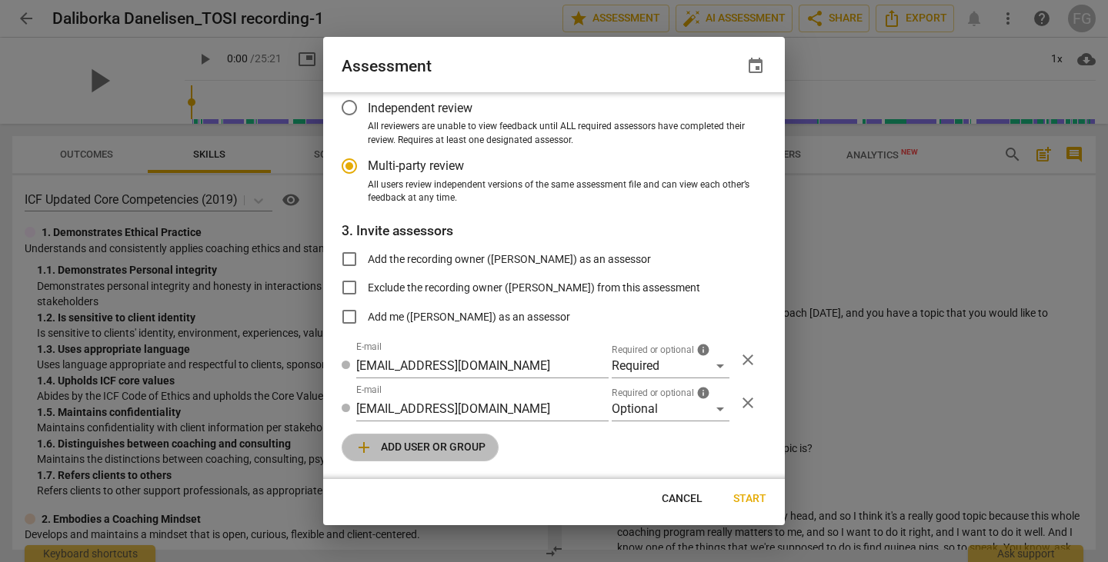
click at [456, 449] on span "add Add user or group" at bounding box center [420, 448] width 131 height 18
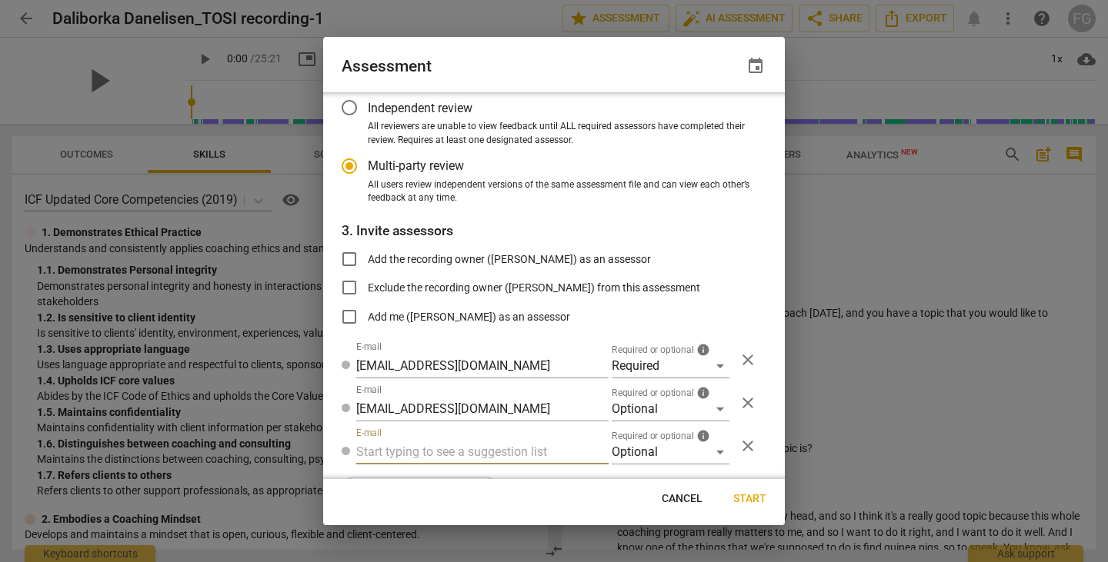
radio input "false"
click at [479, 450] on input "text" at bounding box center [482, 452] width 252 height 25
type input "fgaillour@gmail.com"
click at [638, 449] on div "Optional" at bounding box center [671, 452] width 118 height 25
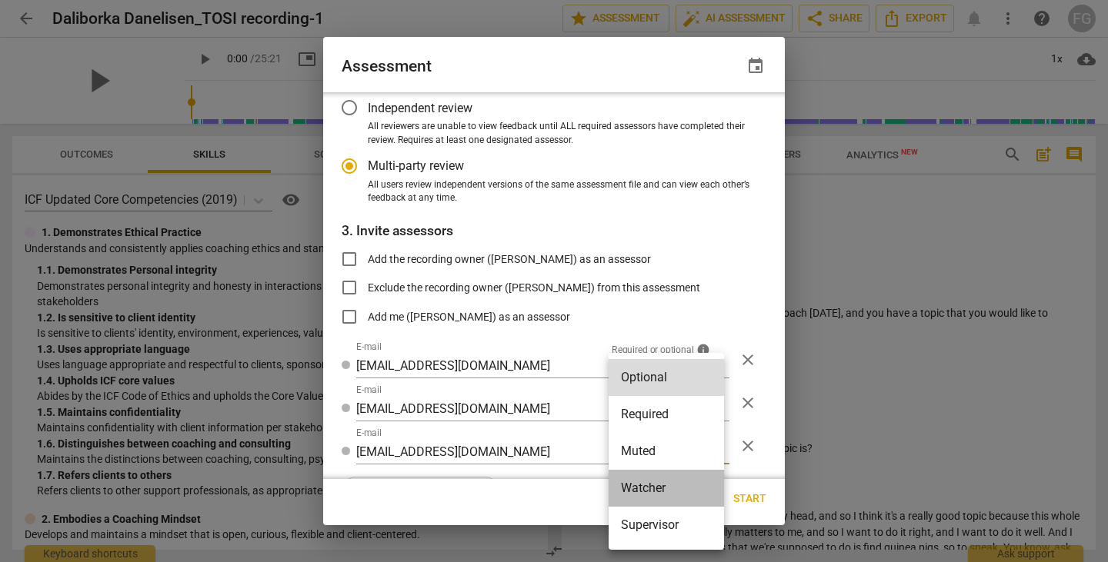
click at [639, 486] on li "Watcher" at bounding box center [666, 488] width 115 height 37
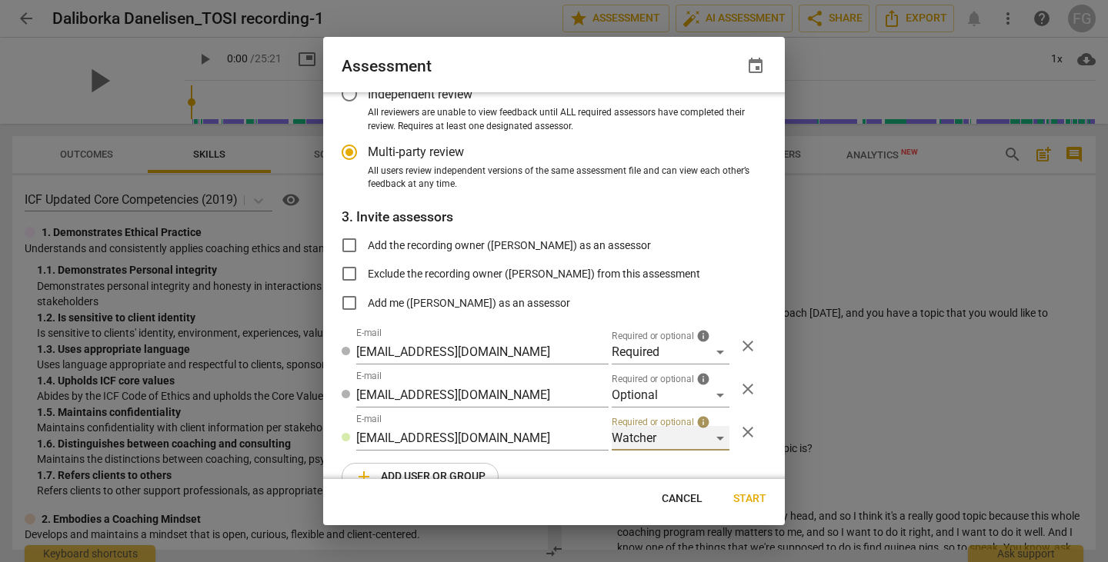
scroll to position [177, 0]
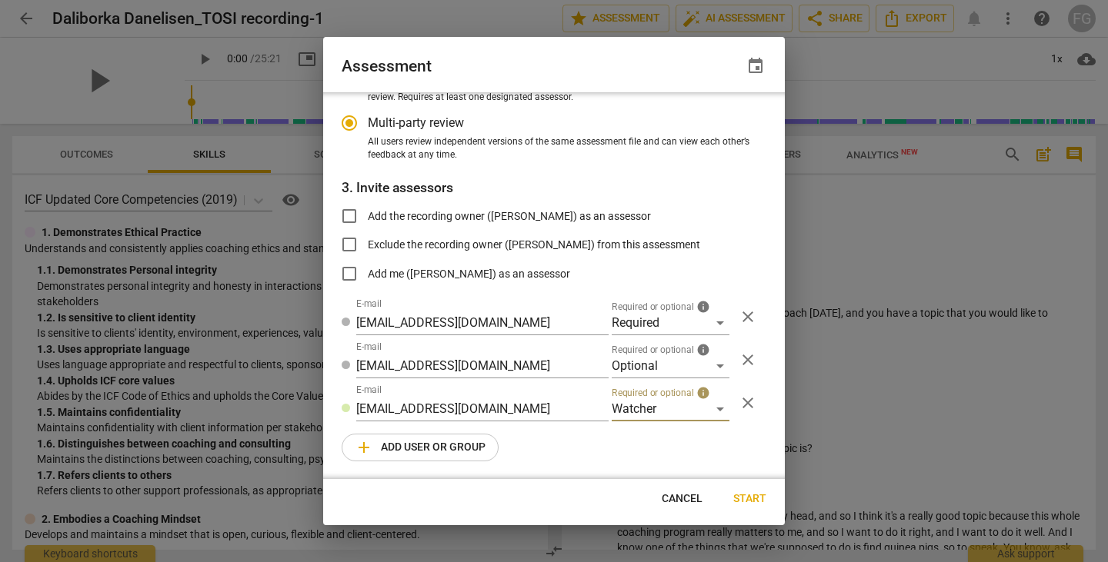
click at [386, 450] on span "add Add user or group" at bounding box center [420, 448] width 131 height 18
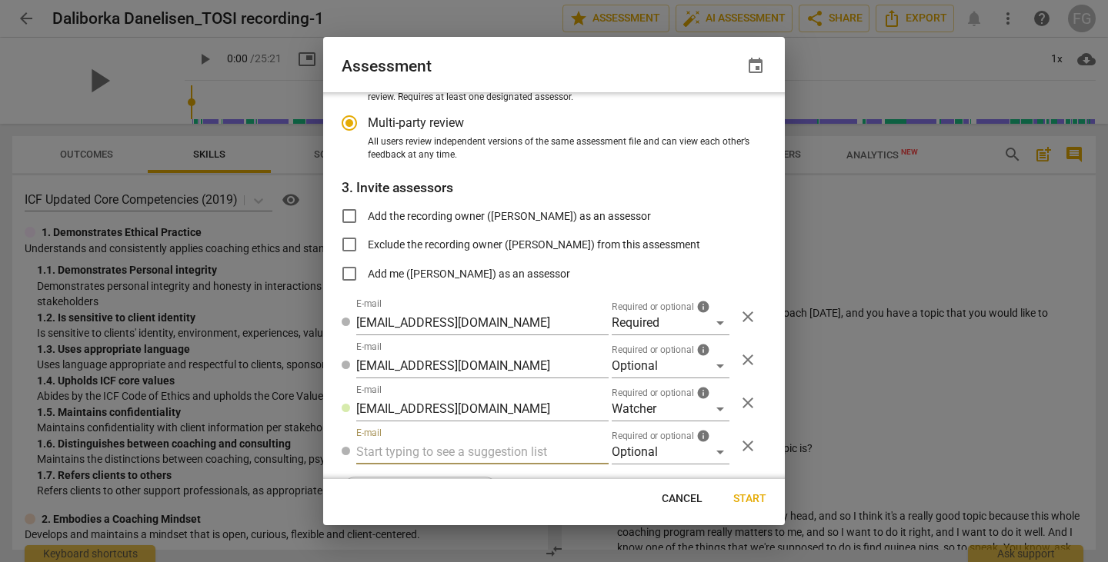
radio input "false"
click at [433, 454] on input "text" at bounding box center [482, 452] width 252 height 25
type input "ddanelisen@geisinger.edu"
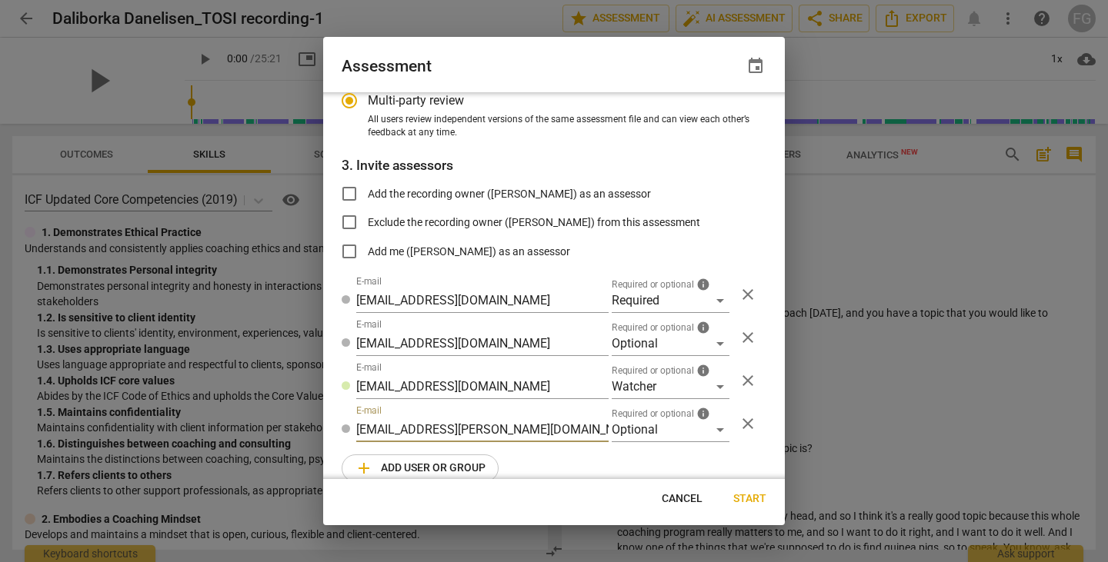
radio input "false"
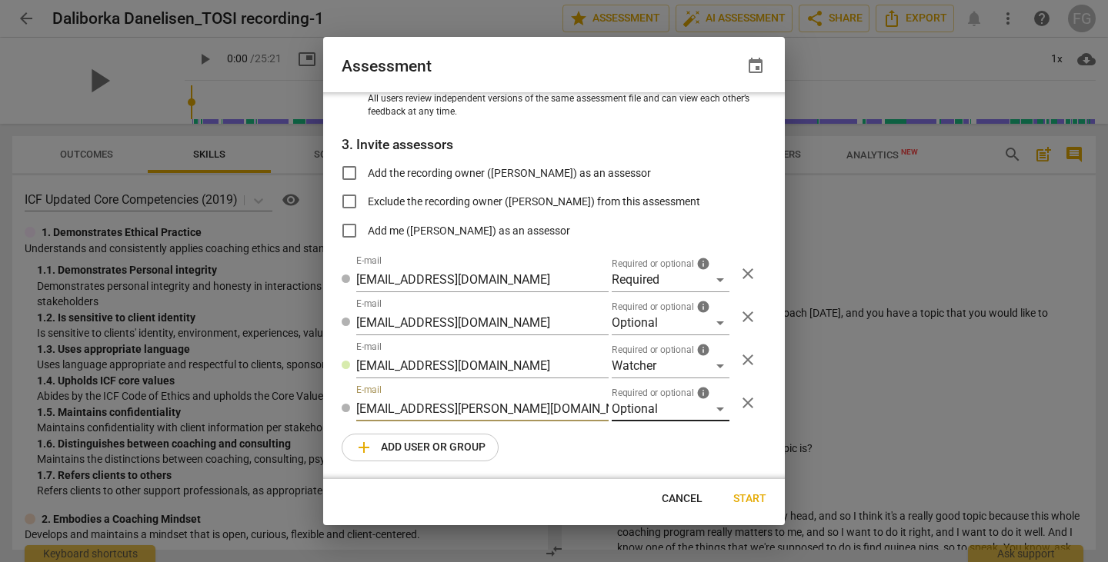
type input "ddanelisen@geisinger.edu"
click at [661, 409] on div "Optional" at bounding box center [671, 409] width 118 height 25
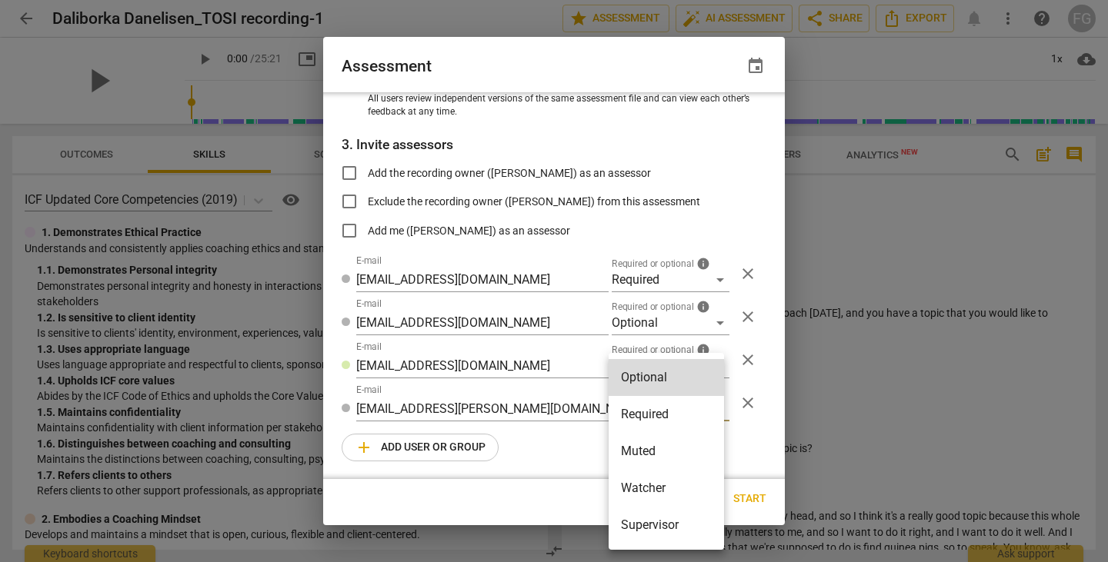
click at [652, 421] on li "Required" at bounding box center [666, 414] width 115 height 37
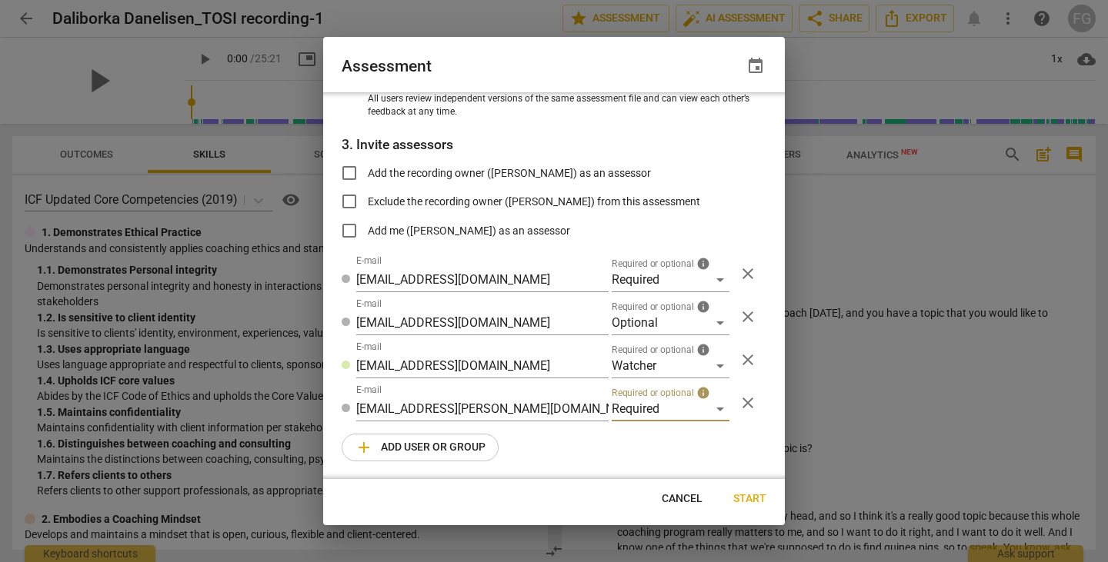
click at [758, 503] on span "Start" at bounding box center [749, 499] width 33 height 15
radio input "false"
type input "[PERSON_NAME] <[EMAIL_ADDRESS][DOMAIN_NAME]>"
type input "BJ Levy <bj@radiant-life-coaching.com>"
type input "BJ Levy <bj.levy@invitechange.com>"
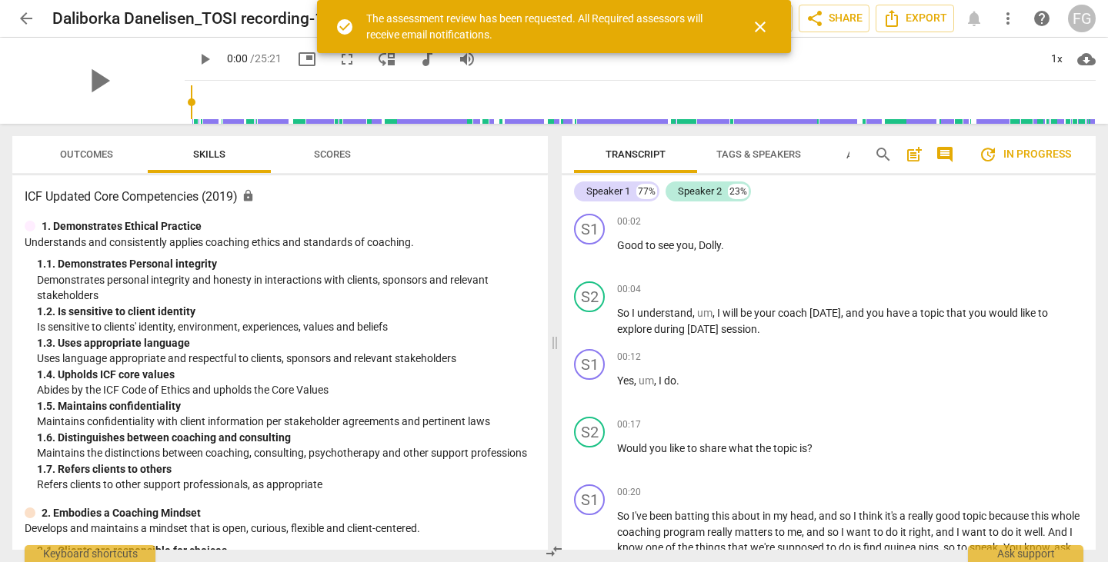
click at [764, 22] on span "close" at bounding box center [760, 27] width 18 height 18
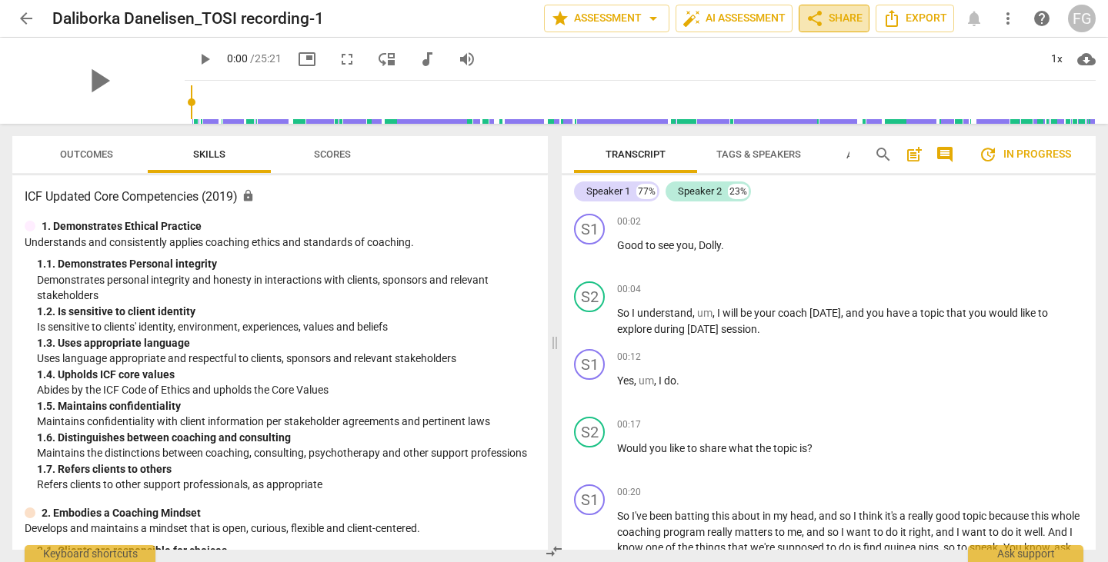
click at [838, 10] on span "share Share" at bounding box center [834, 18] width 57 height 18
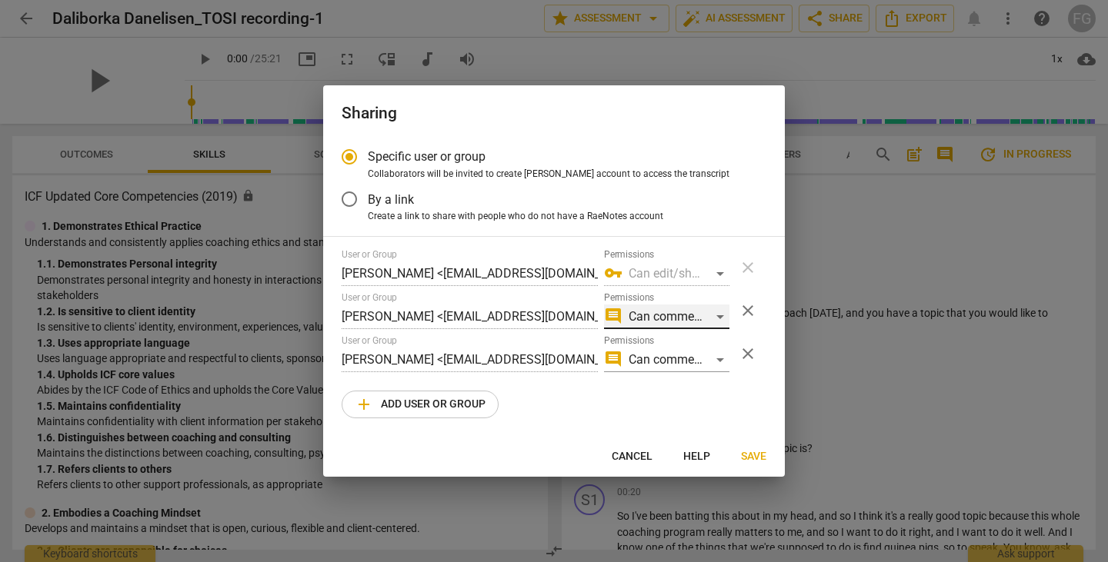
click at [702, 315] on div "comment Can comment" at bounding box center [666, 317] width 125 height 25
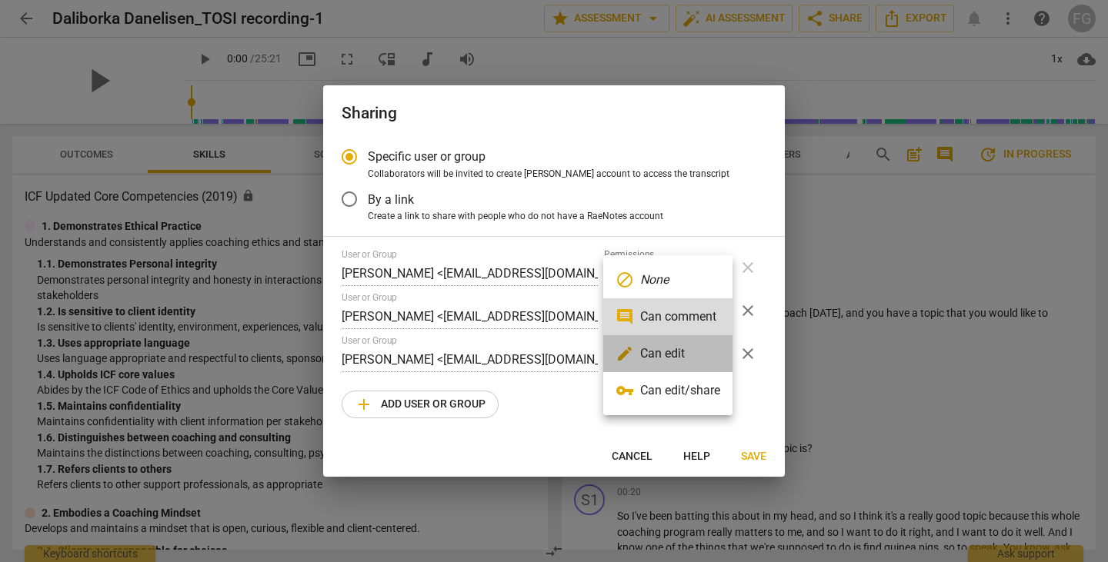
click at [670, 359] on li "edit Can edit" at bounding box center [667, 353] width 129 height 37
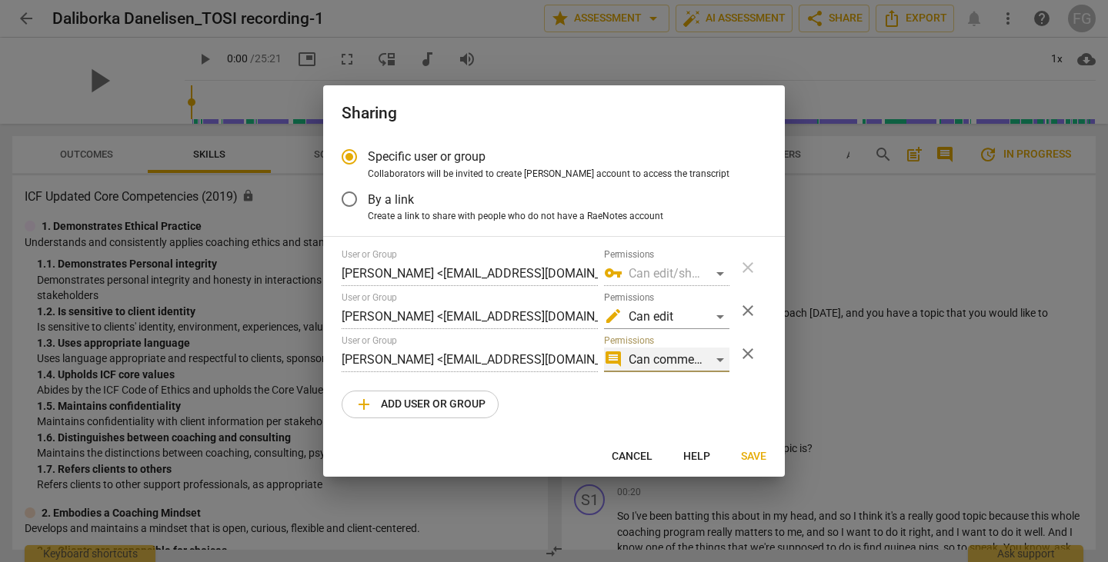
click at [688, 348] on div "comment Can comment" at bounding box center [666, 360] width 125 height 25
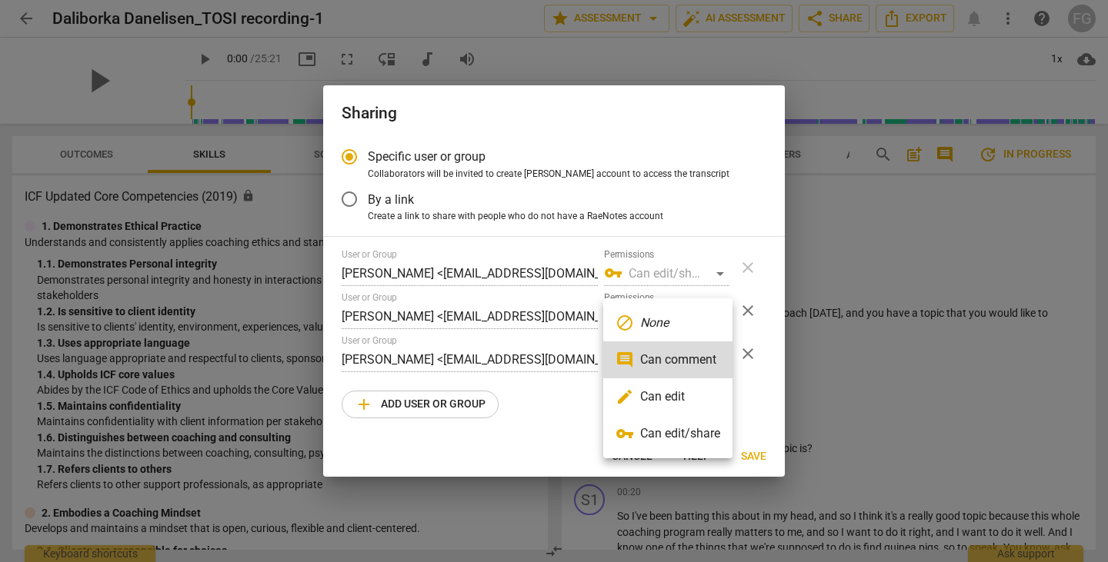
click at [666, 401] on li "edit Can edit" at bounding box center [667, 397] width 129 height 37
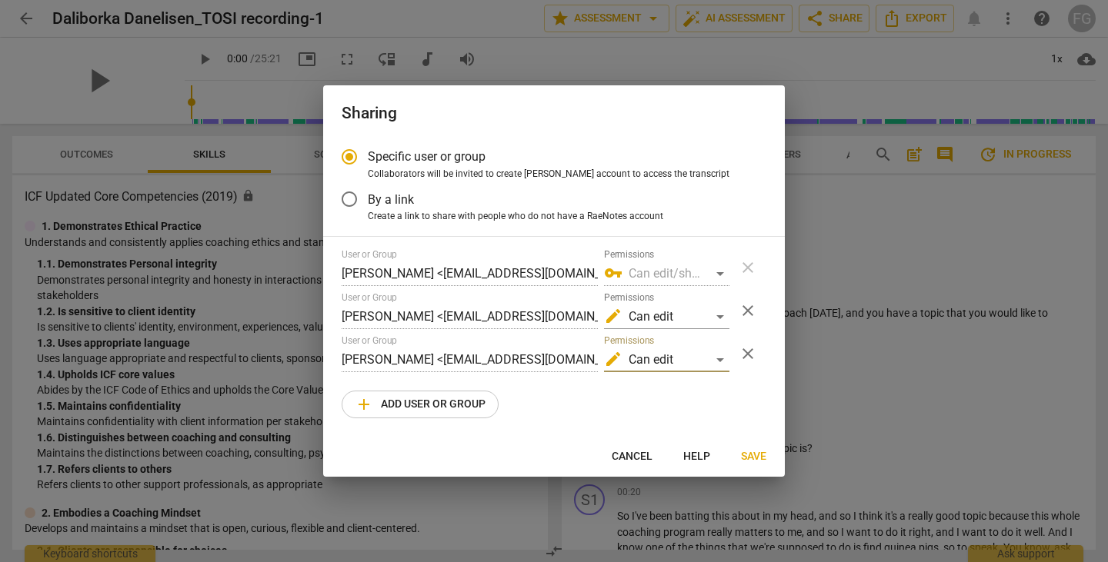
click at [750, 460] on span "Save" at bounding box center [753, 456] width 25 height 15
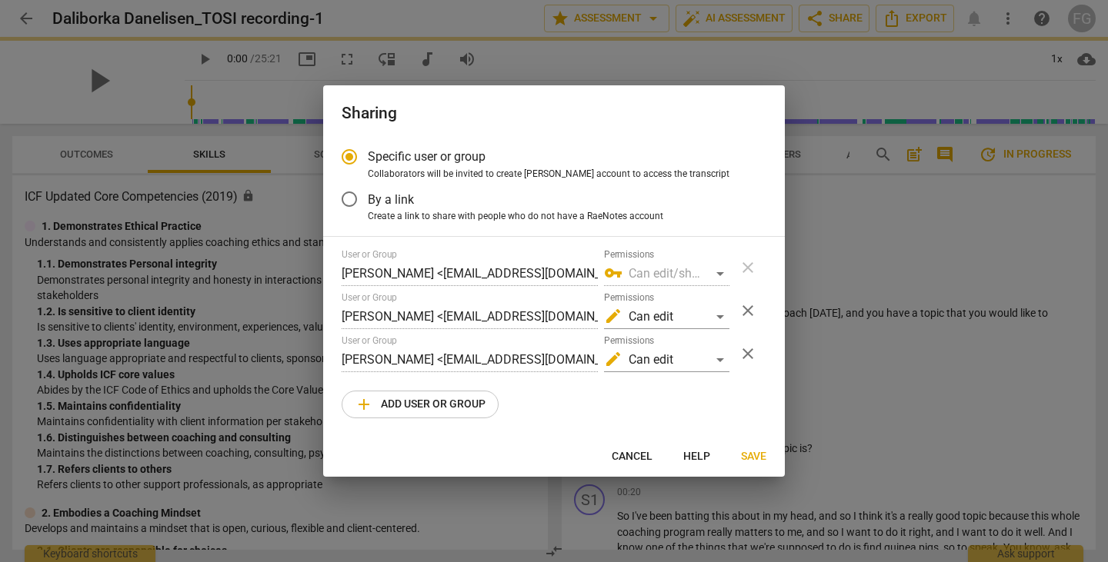
radio input "false"
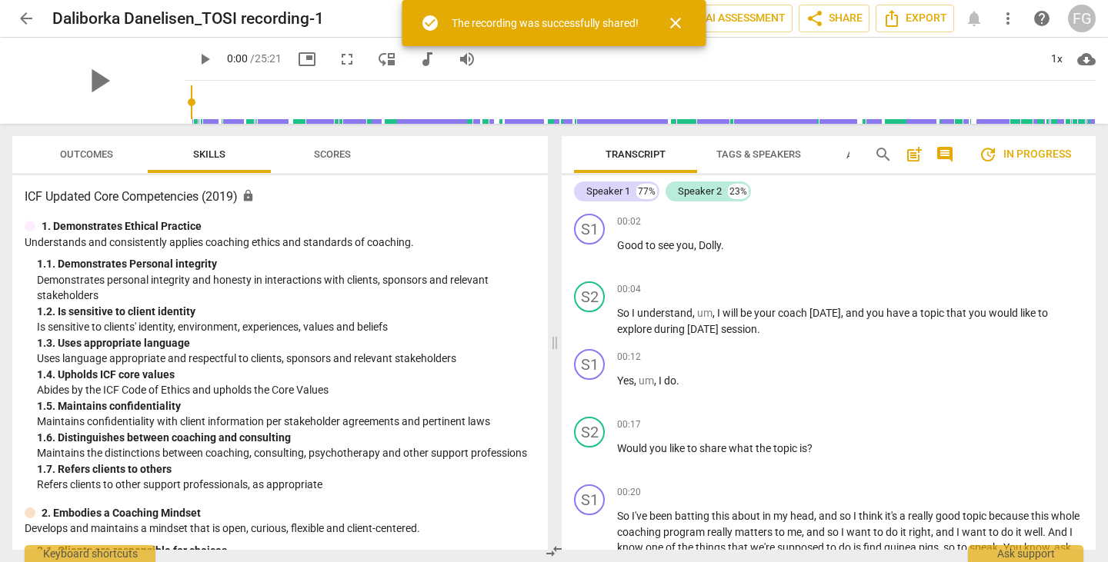
click at [673, 21] on span "close" at bounding box center [675, 23] width 18 height 18
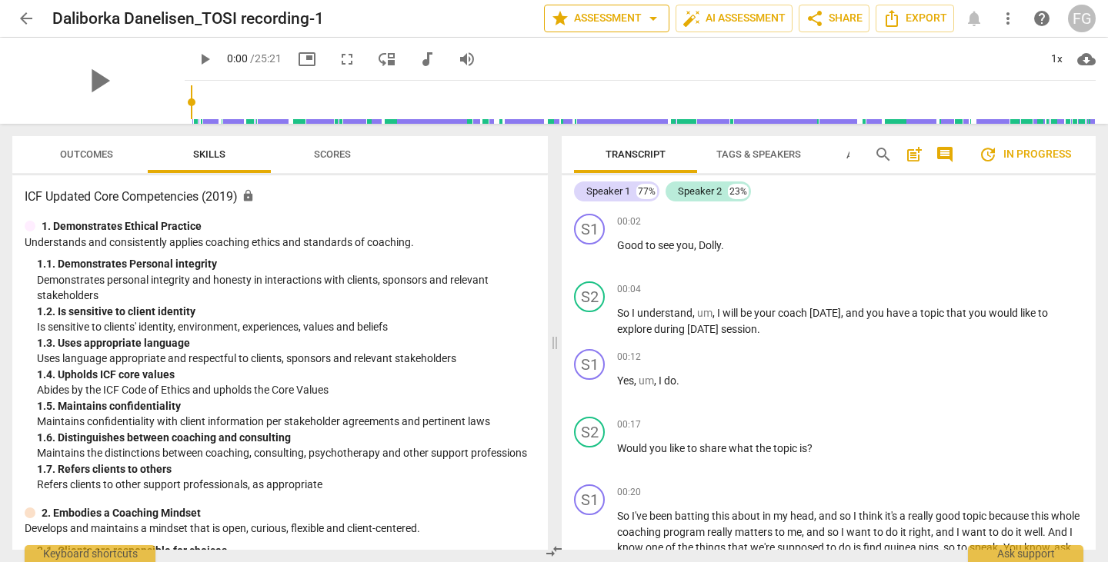
click at [622, 22] on span "star Assessment arrow_drop_down" at bounding box center [607, 18] width 112 height 18
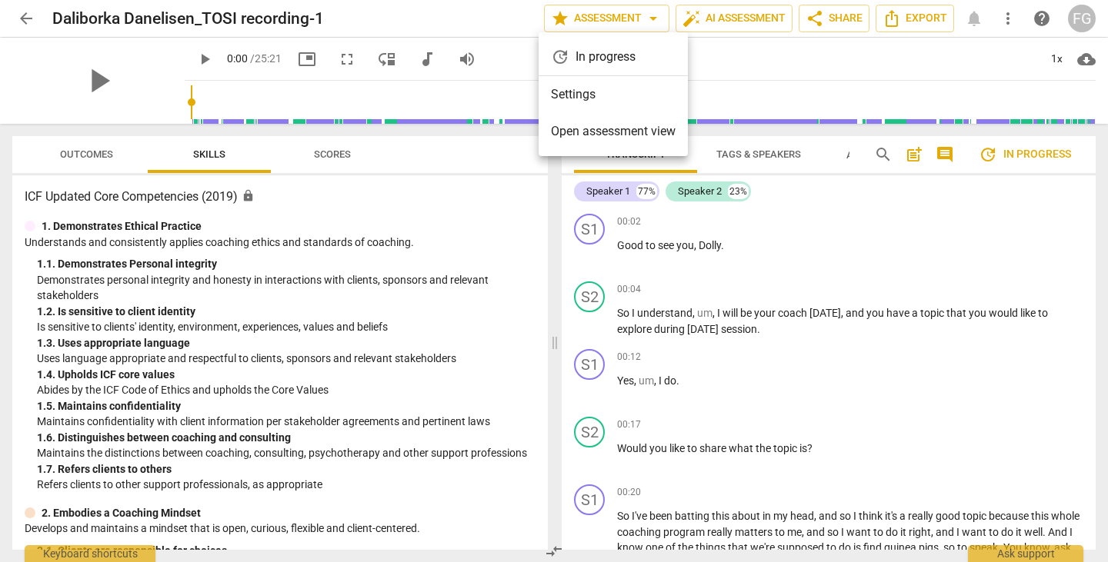
click at [601, 101] on li "Settings" at bounding box center [613, 94] width 149 height 37
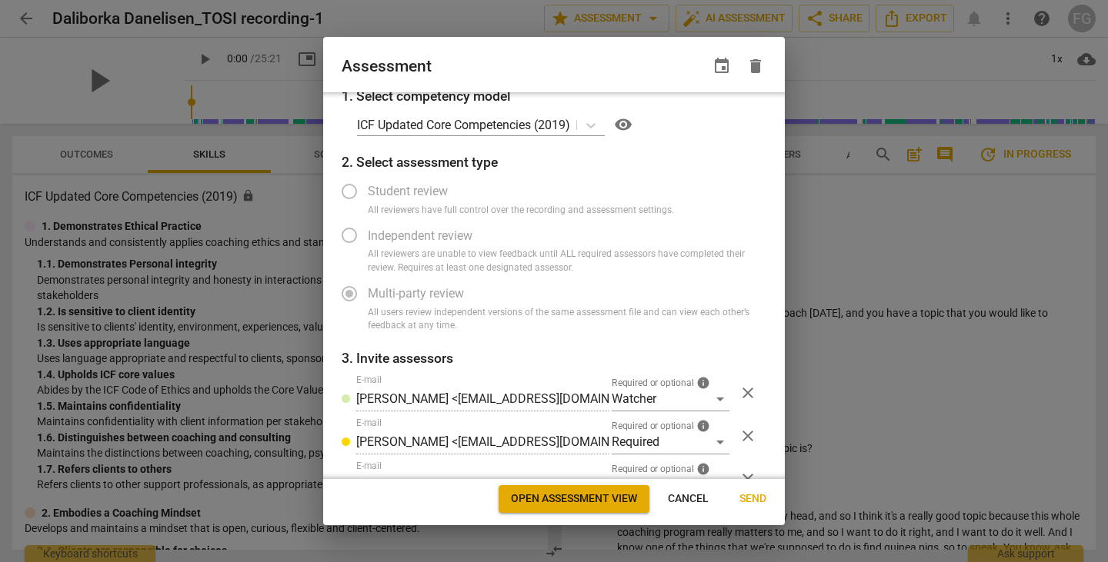
scroll to position [0, 0]
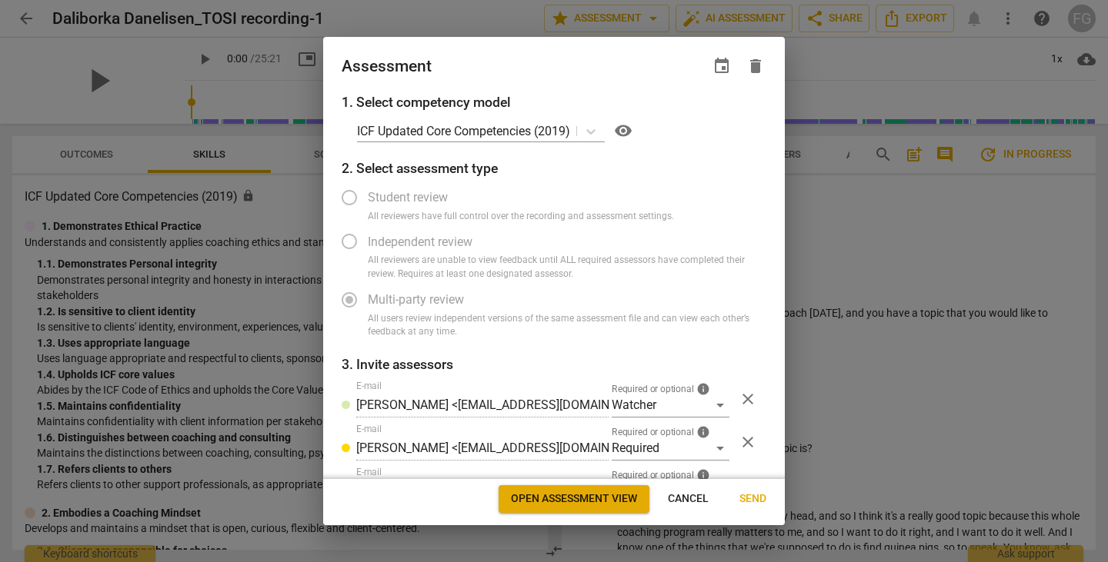
click at [842, 223] on div at bounding box center [554, 281] width 1108 height 562
radio input "false"
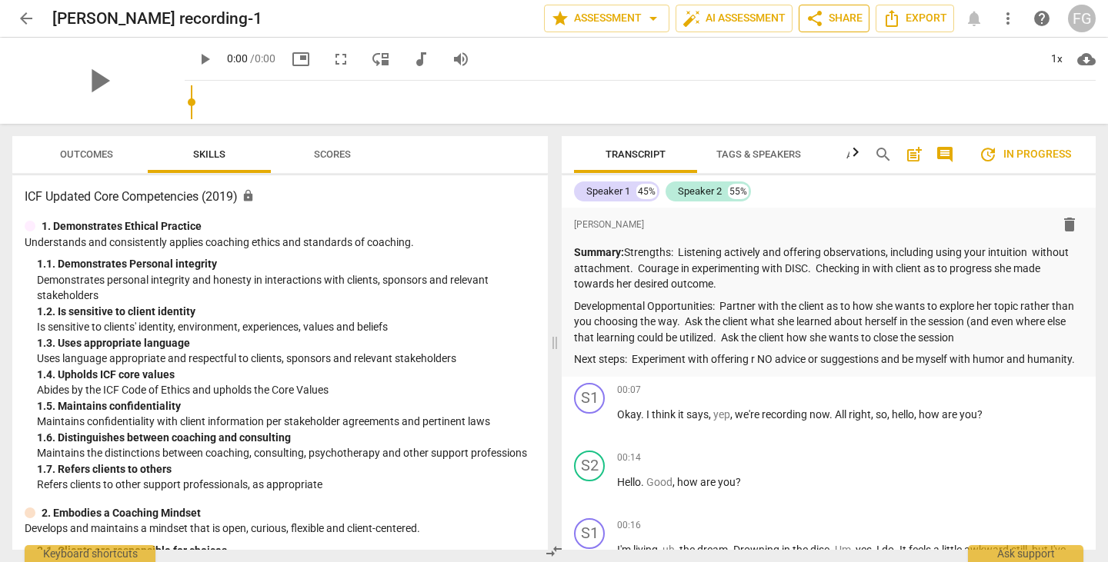
click at [828, 20] on span "share Share" at bounding box center [834, 18] width 57 height 18
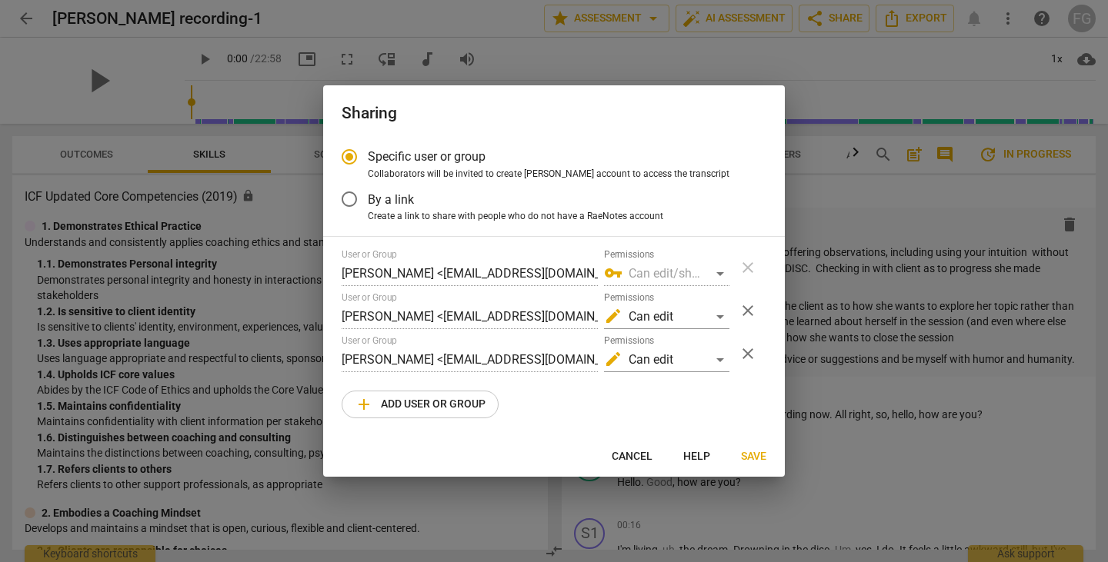
click at [903, 332] on div at bounding box center [554, 281] width 1108 height 562
radio input "false"
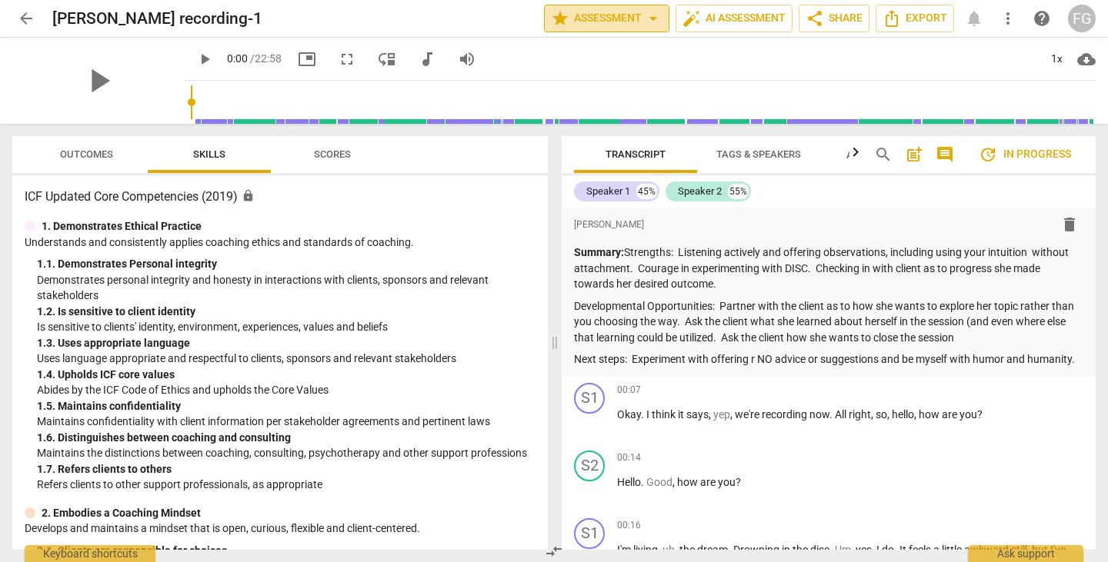
click at [609, 14] on span "star Assessment arrow_drop_down" at bounding box center [607, 18] width 112 height 18
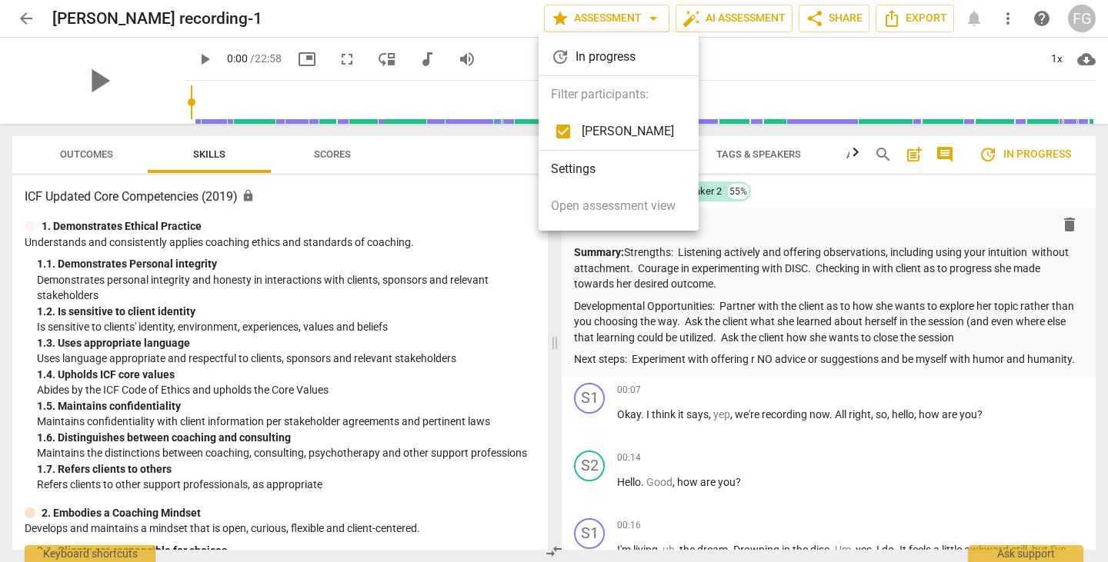
click at [594, 175] on li "Settings" at bounding box center [619, 169] width 160 height 37
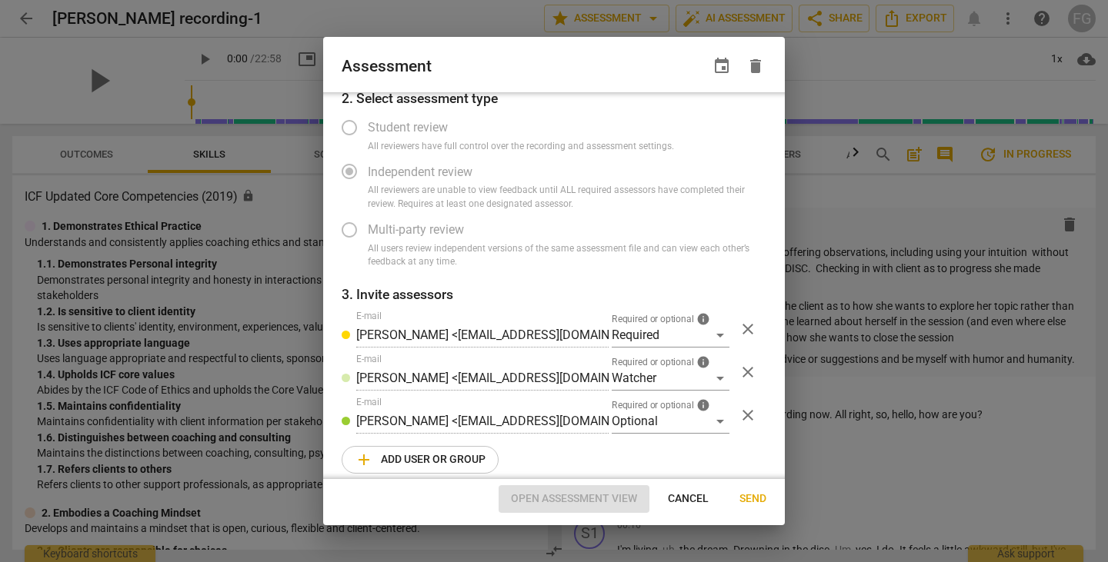
scroll to position [83, 0]
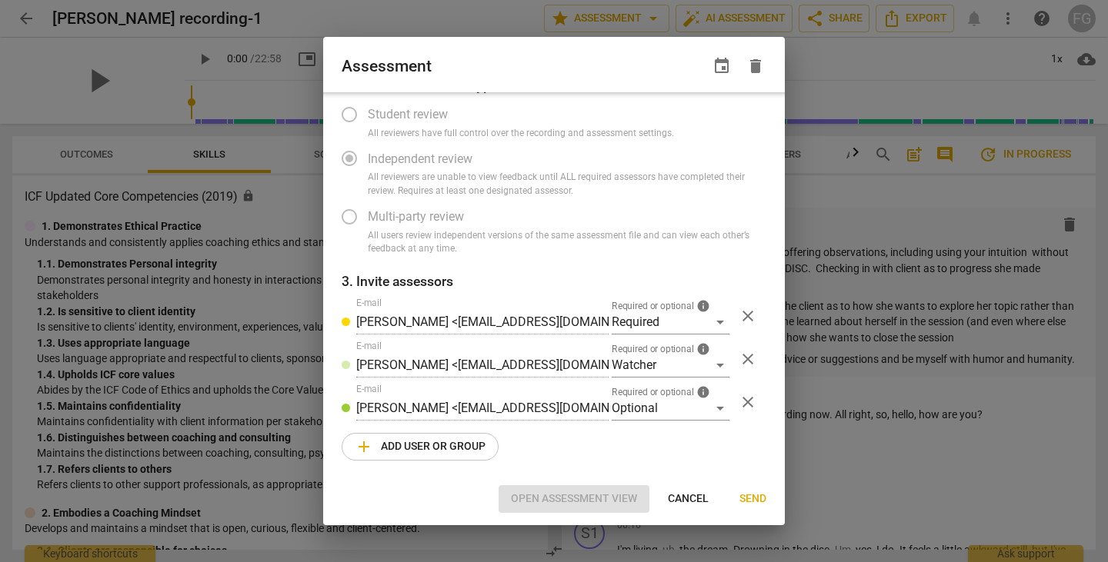
click at [456, 447] on span "add Add user or group" at bounding box center [420, 447] width 131 height 18
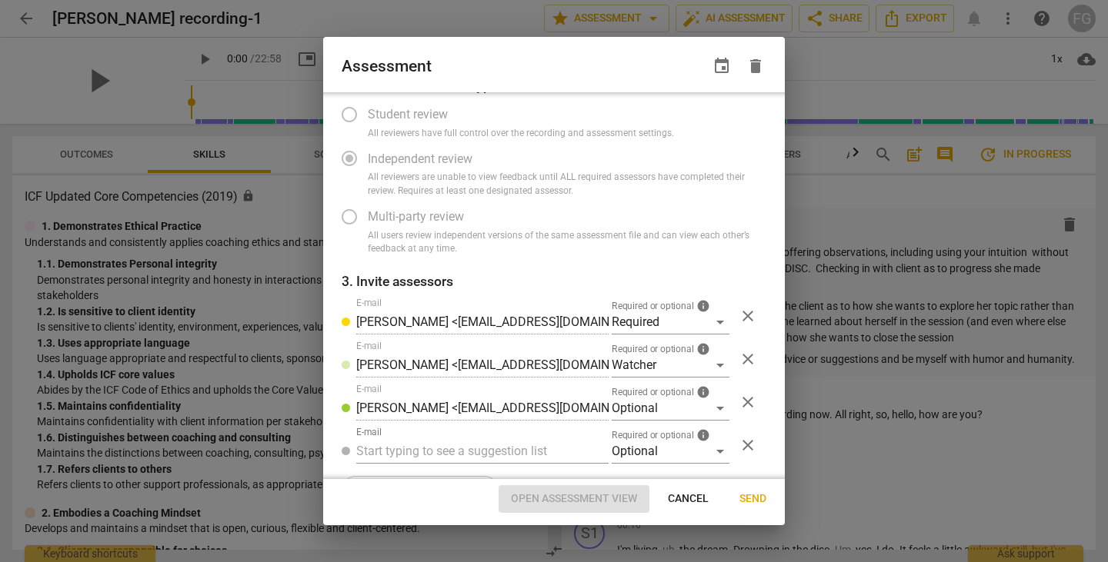
radio input "false"
click at [521, 454] on input "text" at bounding box center [482, 451] width 252 height 25
paste input "nwmurtha@geisinger.edu"
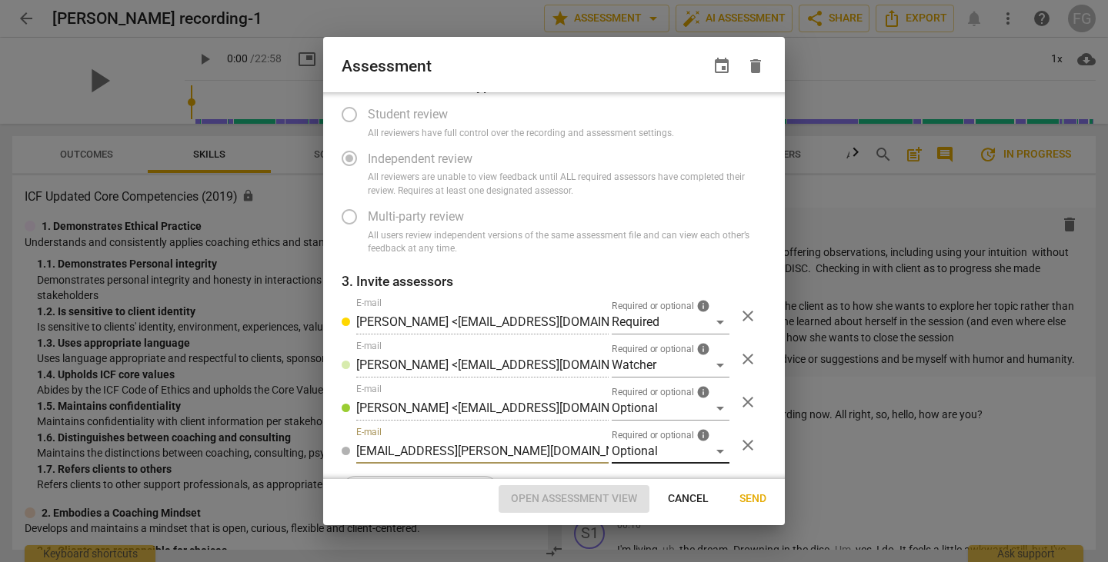
type input "nwmurtha@geisinger.edu"
click at [636, 447] on div "Optional" at bounding box center [671, 451] width 118 height 25
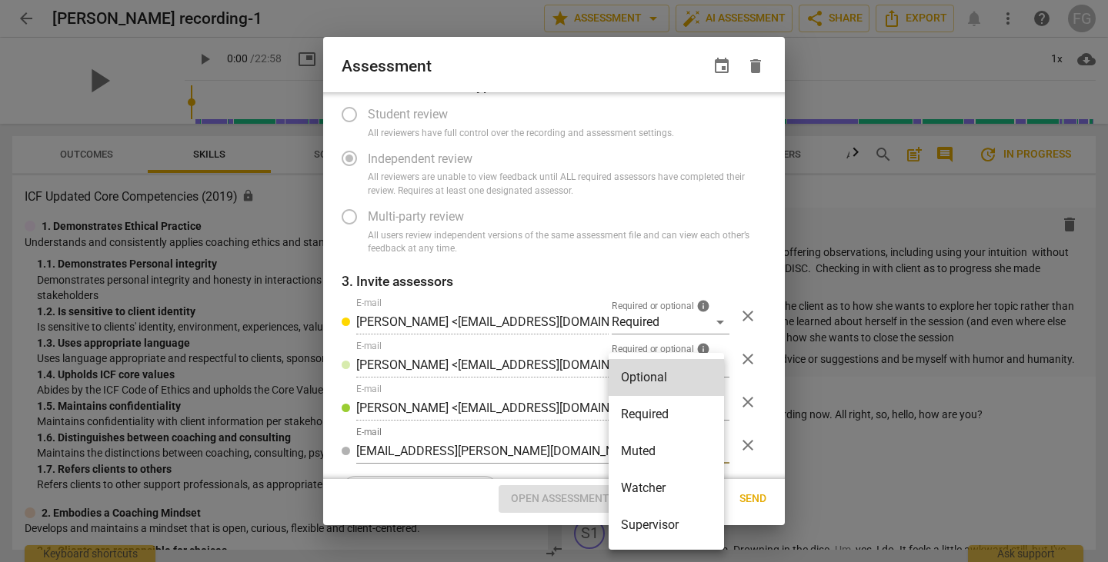
click at [651, 413] on li "Required" at bounding box center [666, 414] width 115 height 37
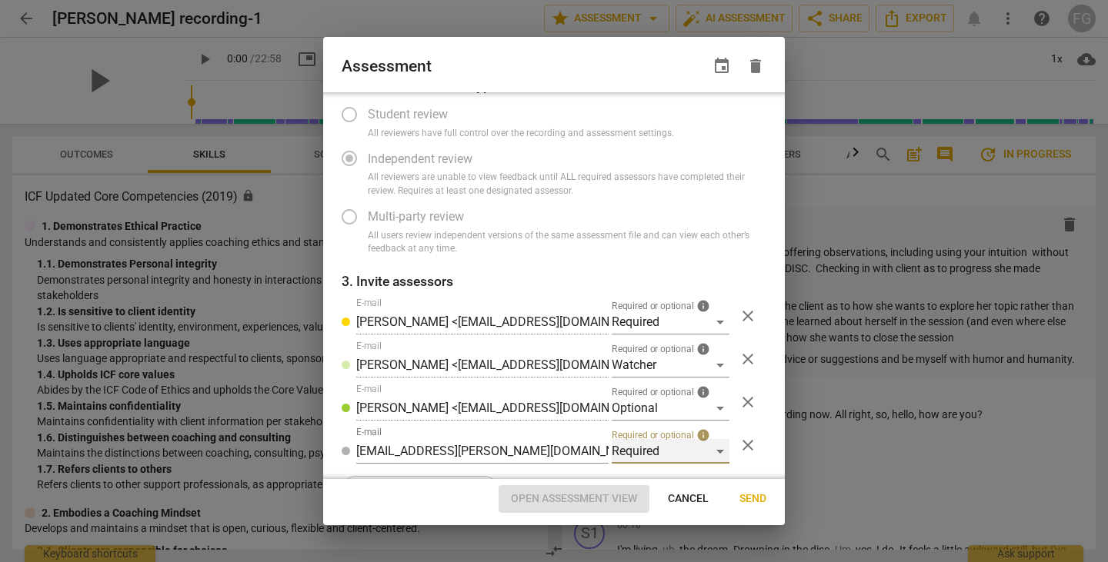
scroll to position [126, 0]
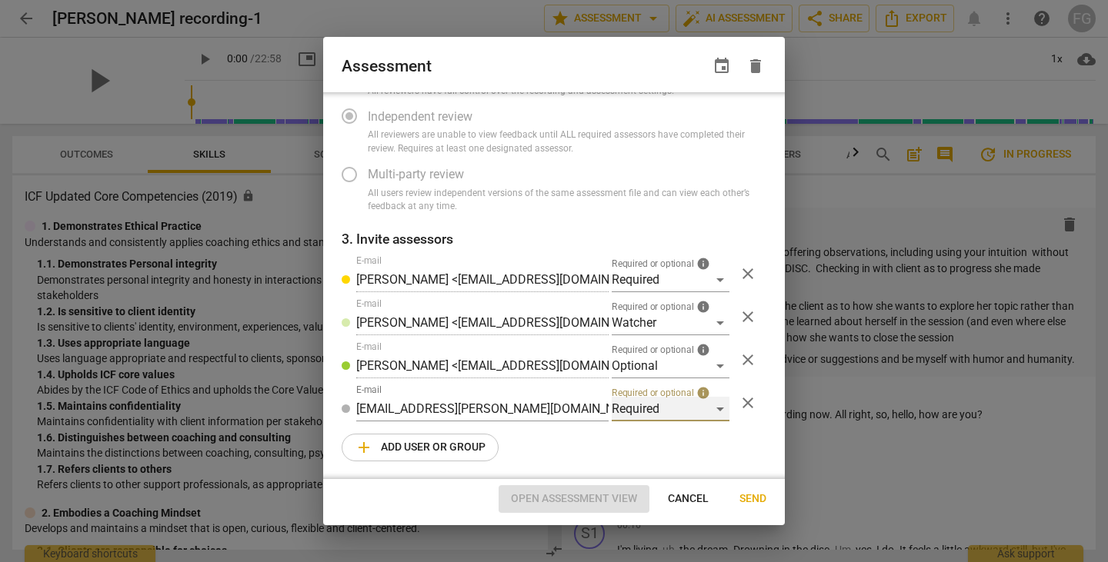
radio input "false"
click at [749, 501] on span "Send" at bounding box center [752, 499] width 27 height 15
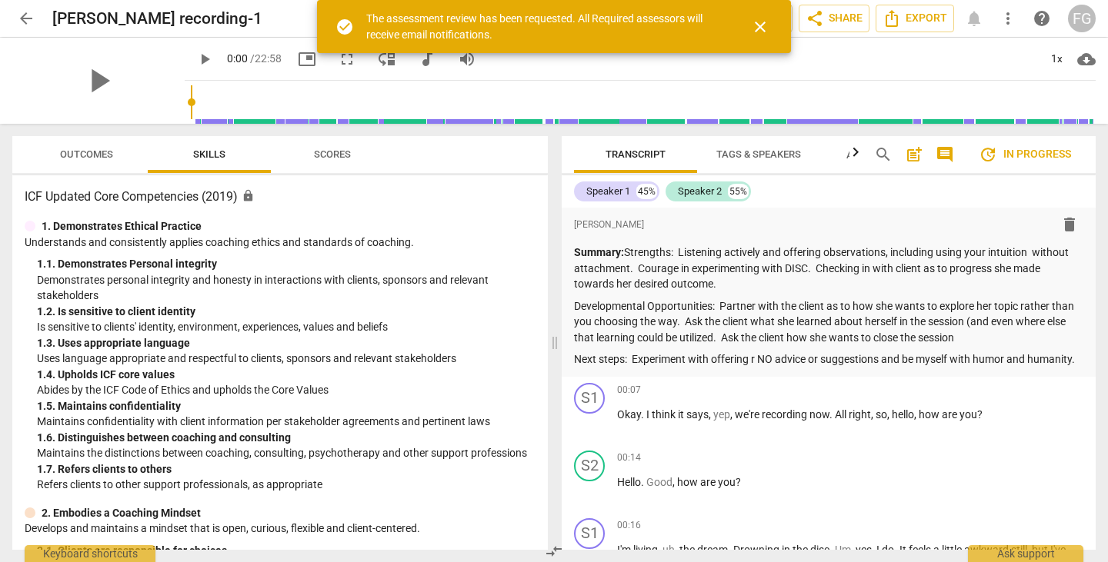
click at [757, 25] on span "close" at bounding box center [760, 27] width 18 height 18
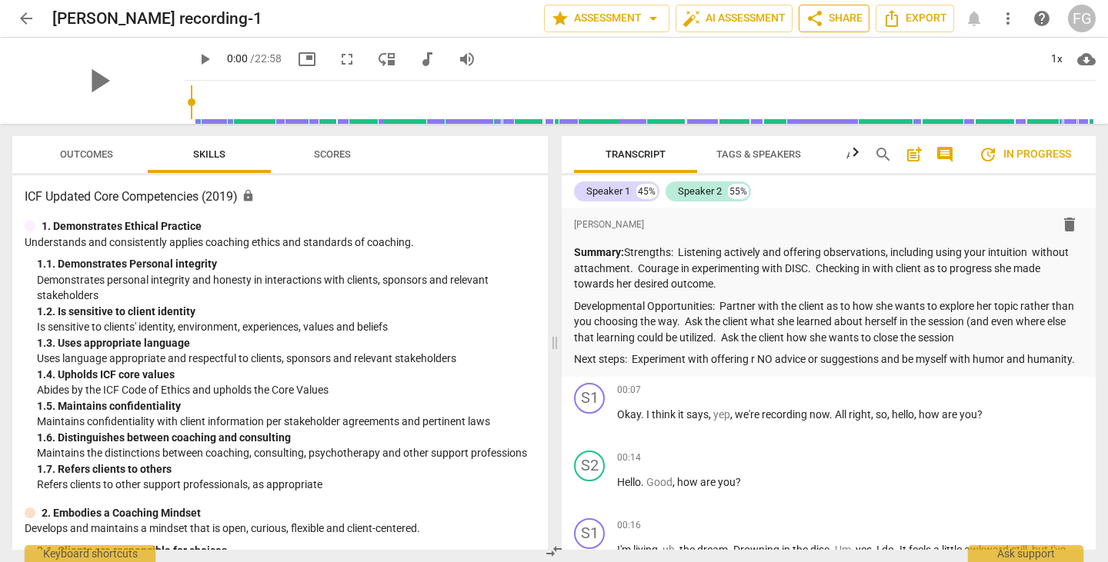
click at [829, 11] on span "share Share" at bounding box center [834, 18] width 57 height 18
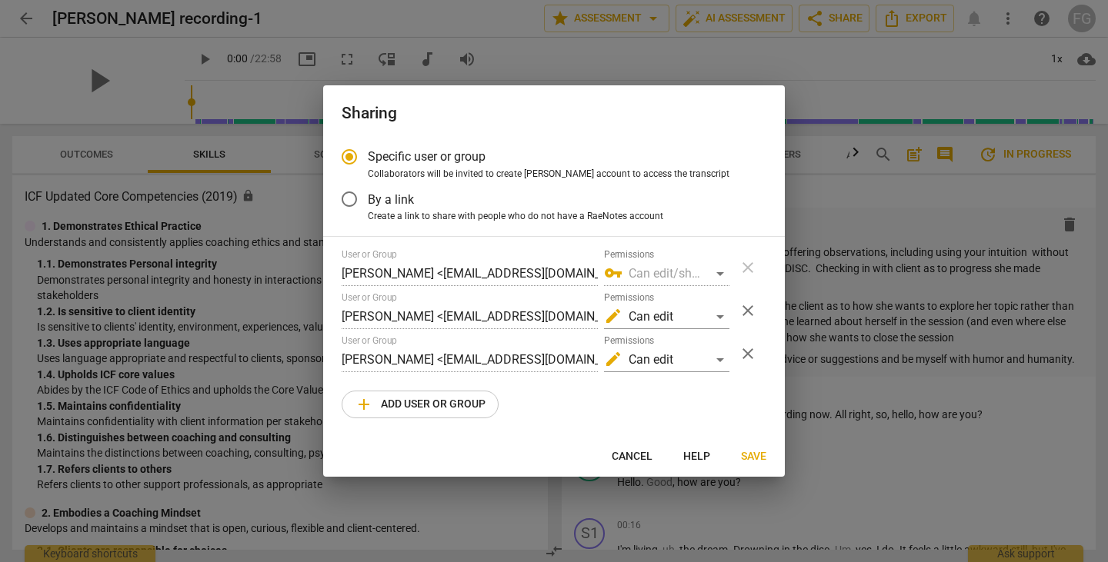
drag, startPoint x: 874, startPoint y: 215, endPoint x: 707, endPoint y: 10, distance: 264.7
click at [873, 213] on div at bounding box center [554, 281] width 1108 height 562
radio input "false"
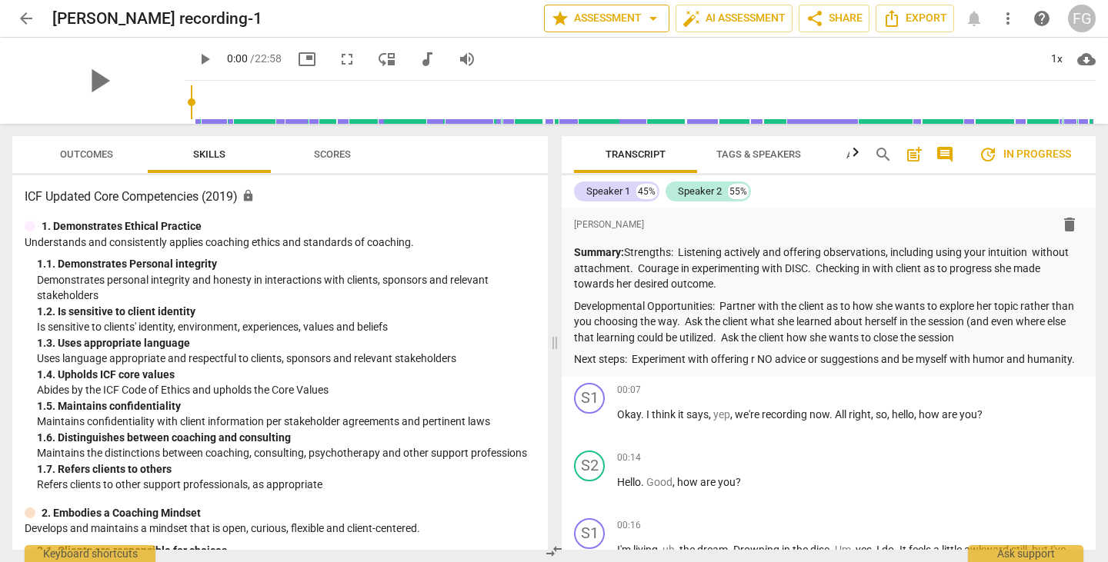
click at [595, 8] on button "star Assessment arrow_drop_down" at bounding box center [606, 19] width 125 height 28
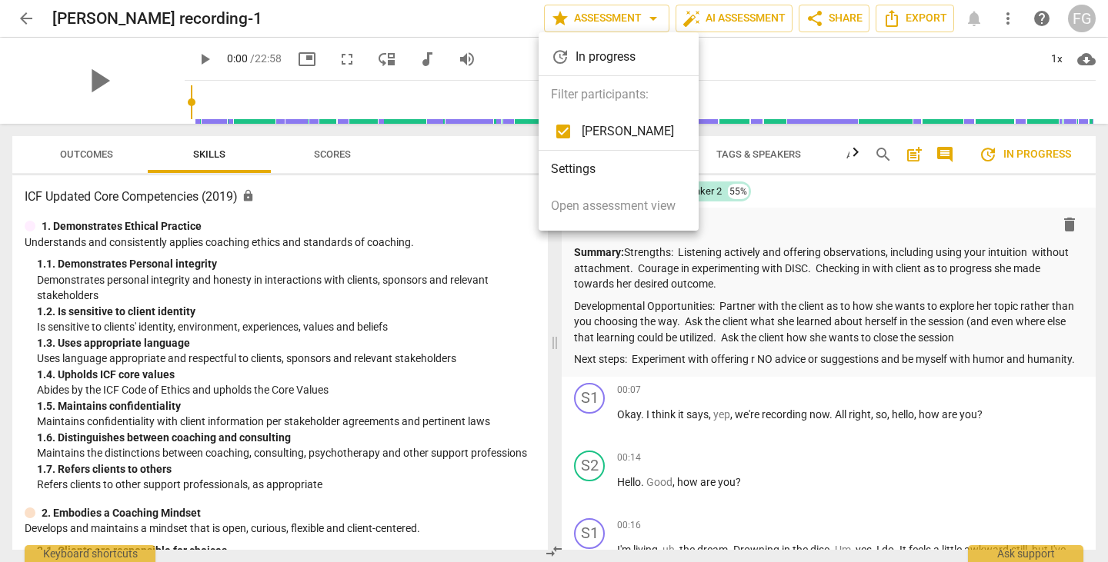
click at [576, 164] on li "Settings" at bounding box center [619, 169] width 160 height 37
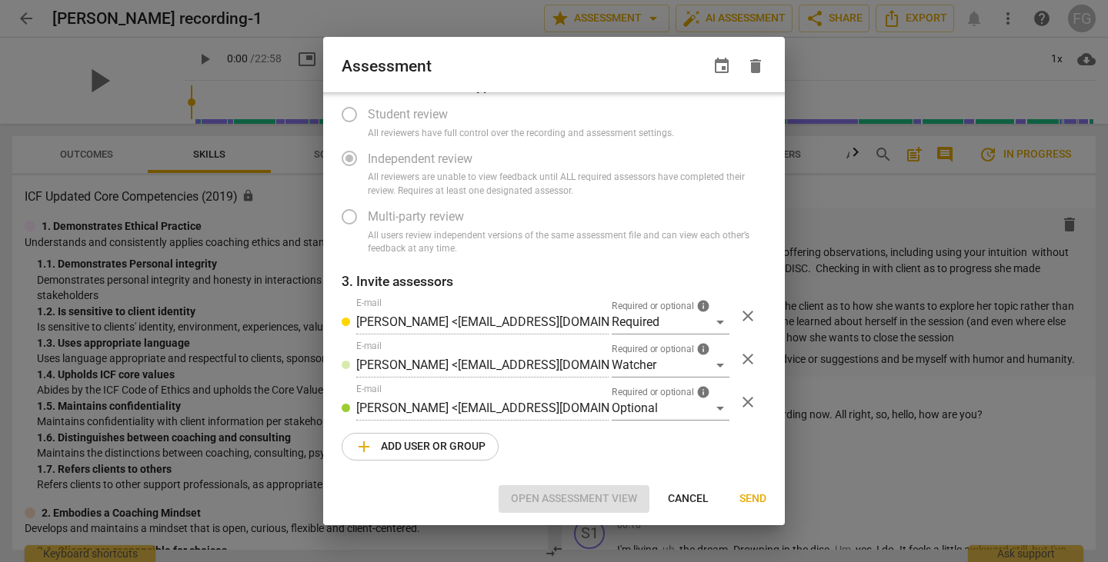
scroll to position [0, 0]
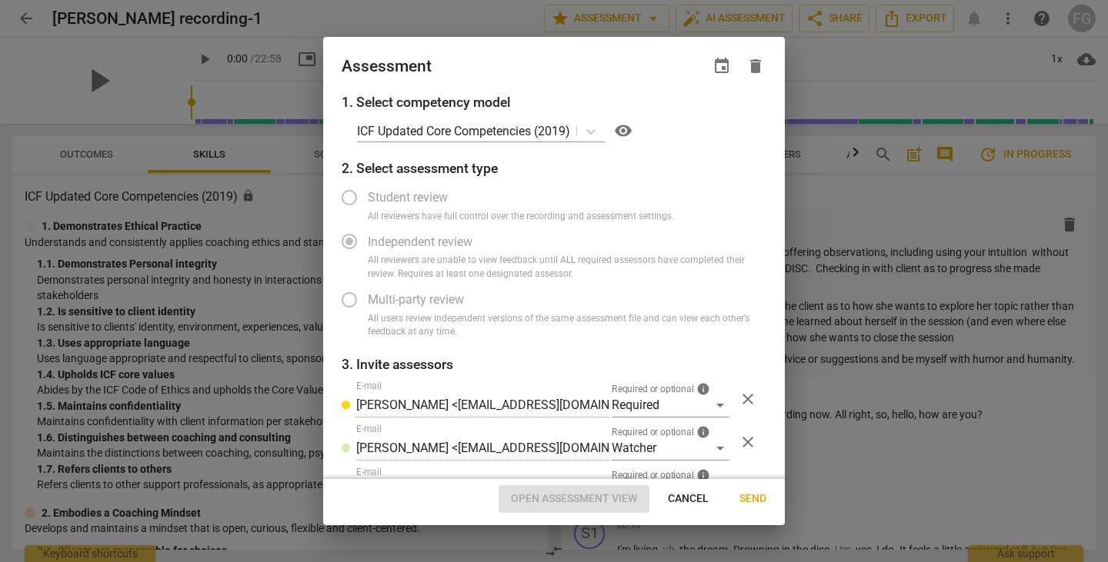
click at [875, 229] on div at bounding box center [554, 281] width 1108 height 562
radio input "false"
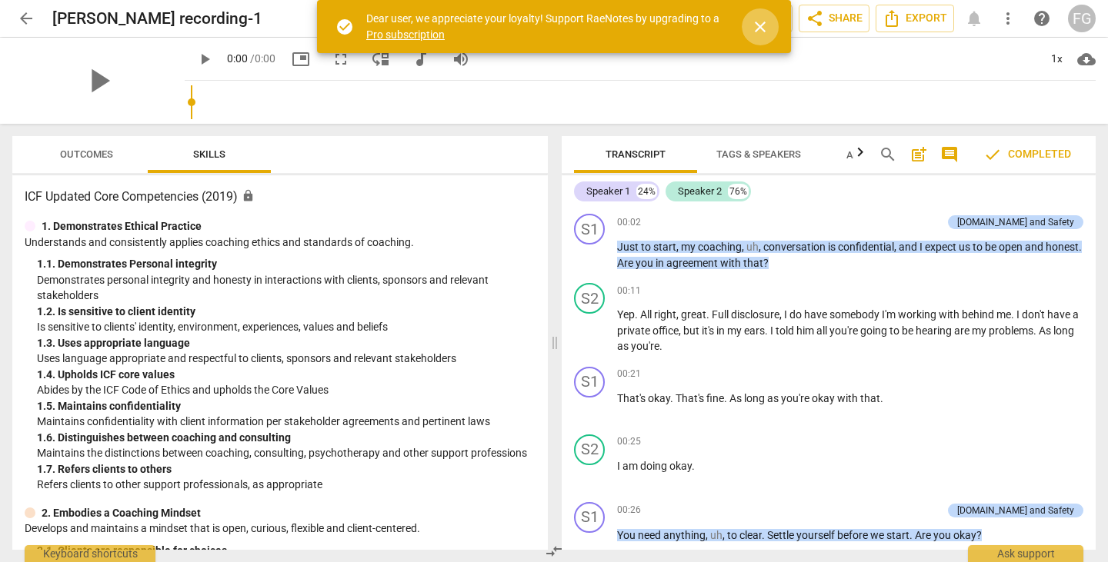
click at [759, 29] on span "close" at bounding box center [760, 27] width 18 height 18
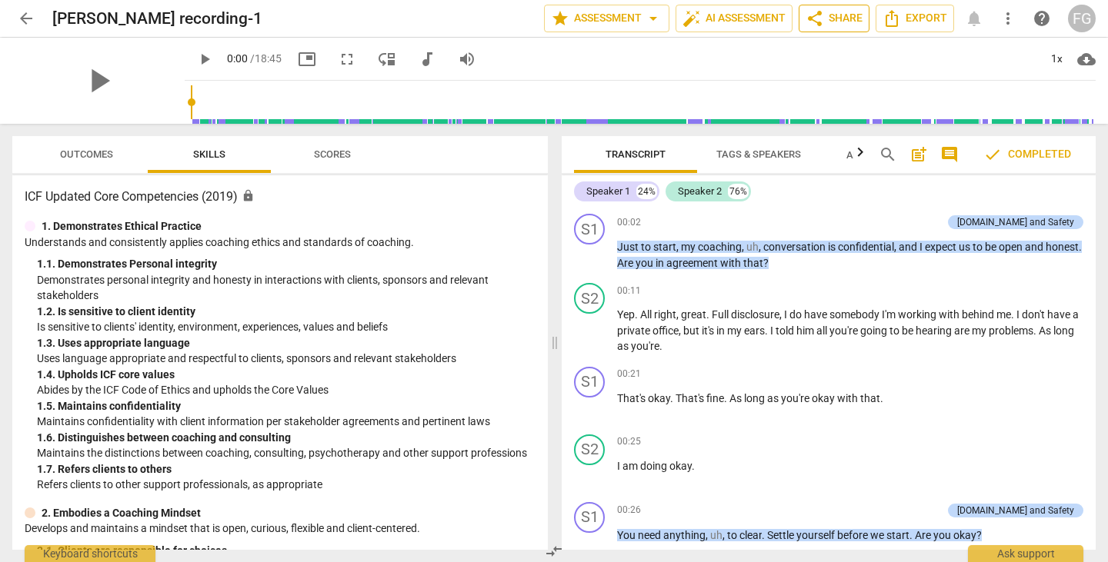
click at [849, 18] on span "share Share" at bounding box center [834, 18] width 57 height 18
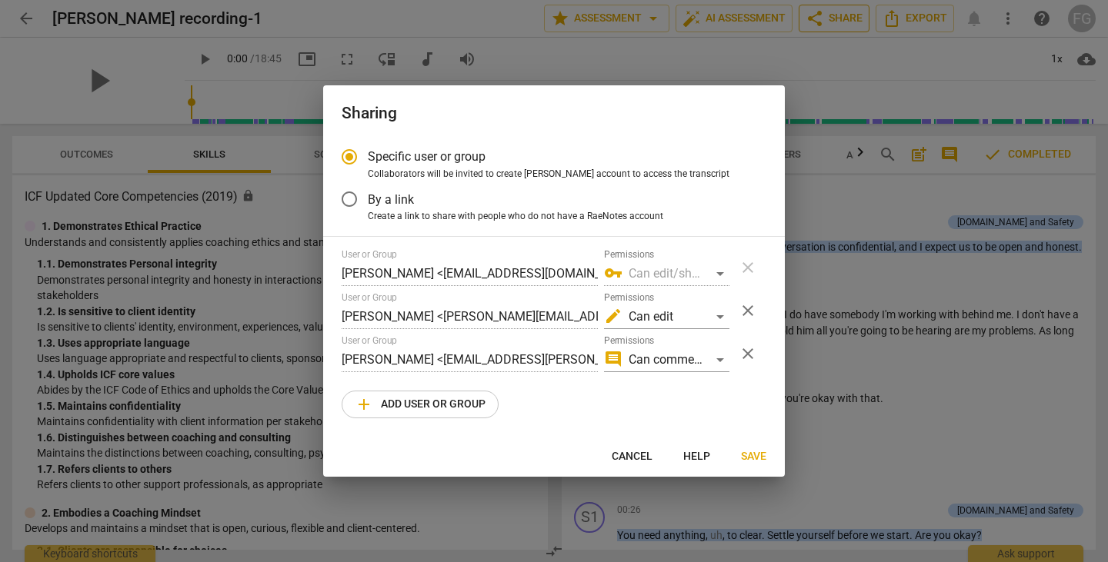
radio input "false"
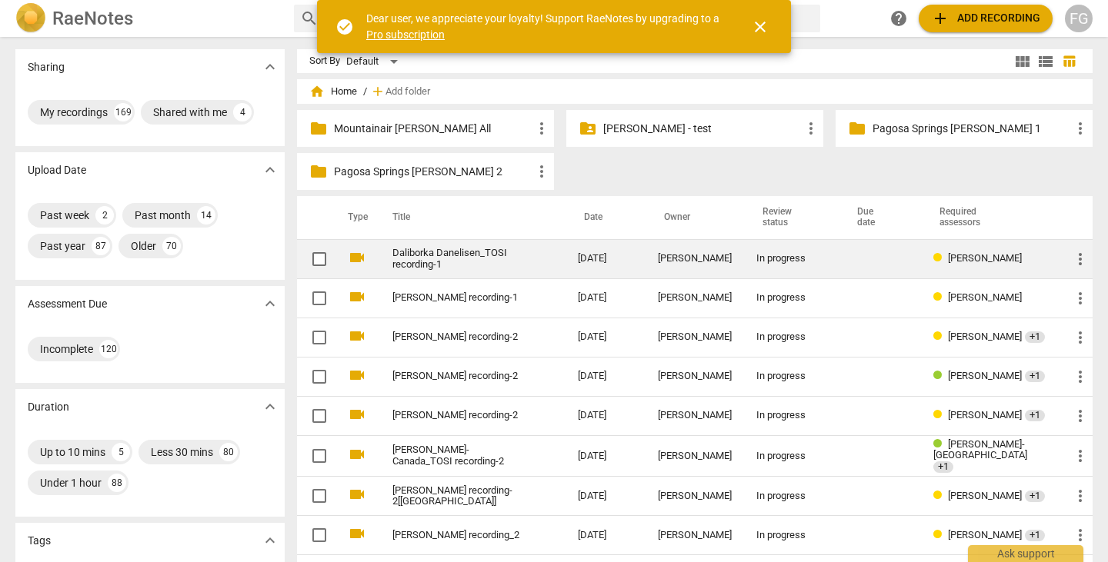
click at [449, 263] on link "Daliborka Danelisen_TOSI recording-1" at bounding box center [457, 259] width 130 height 23
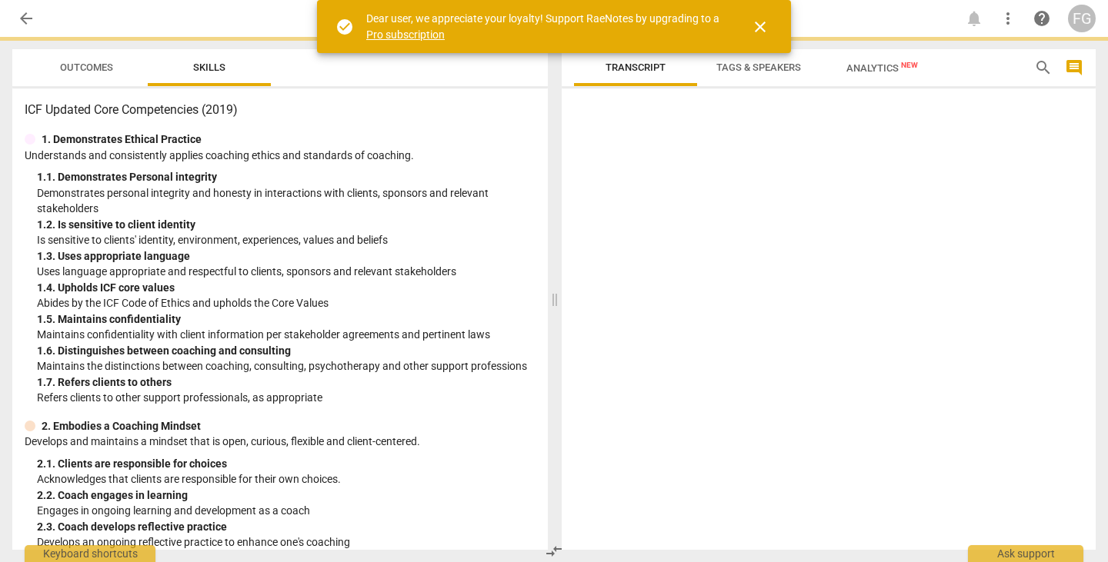
click at [761, 26] on span "close" at bounding box center [760, 27] width 18 height 18
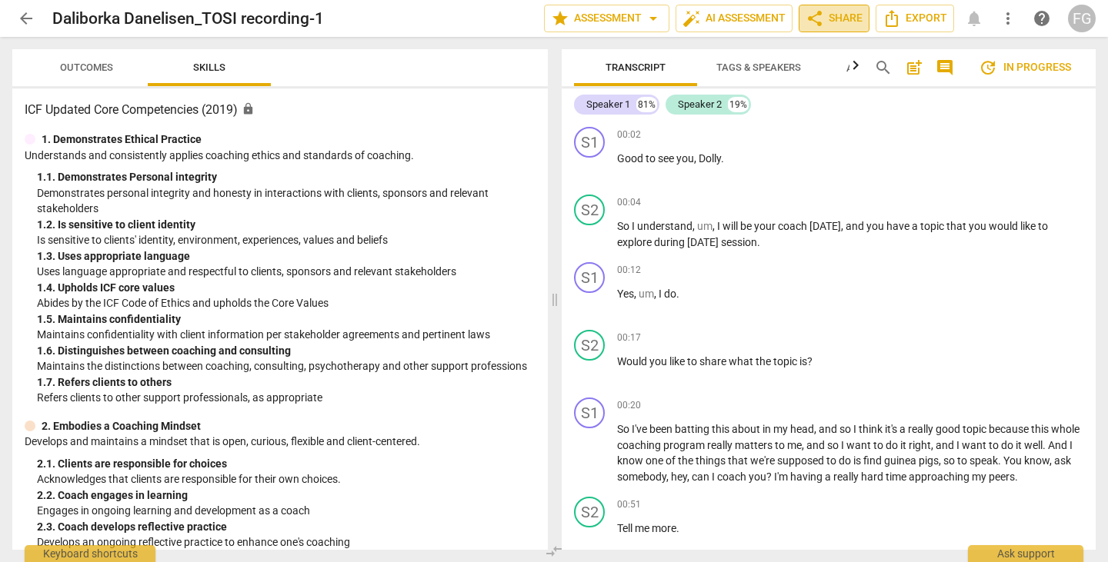
click at [839, 15] on span "share Share" at bounding box center [834, 18] width 57 height 18
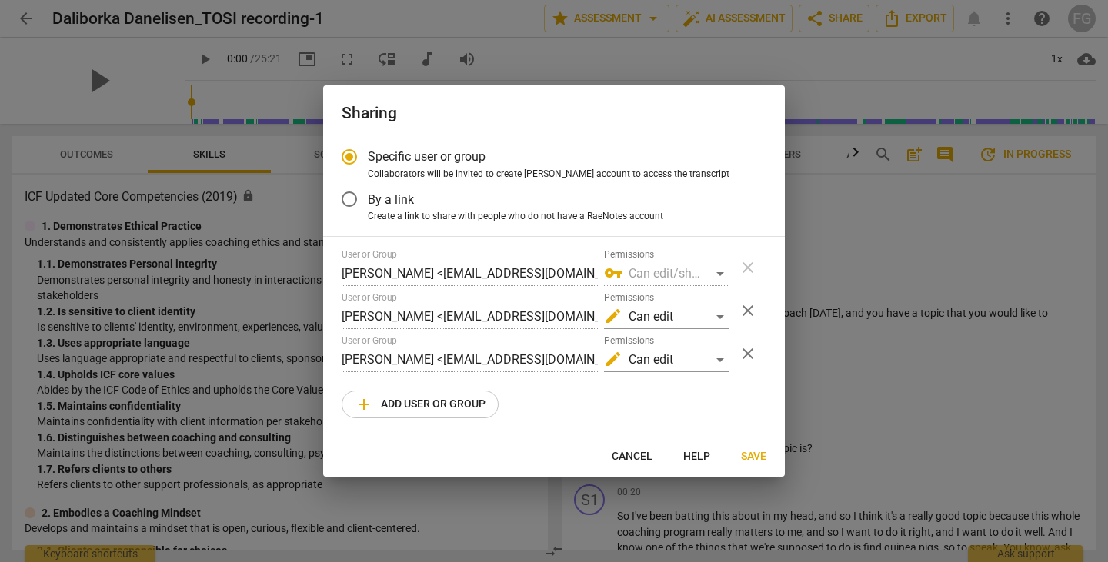
click at [865, 235] on div at bounding box center [554, 281] width 1108 height 562
radio input "false"
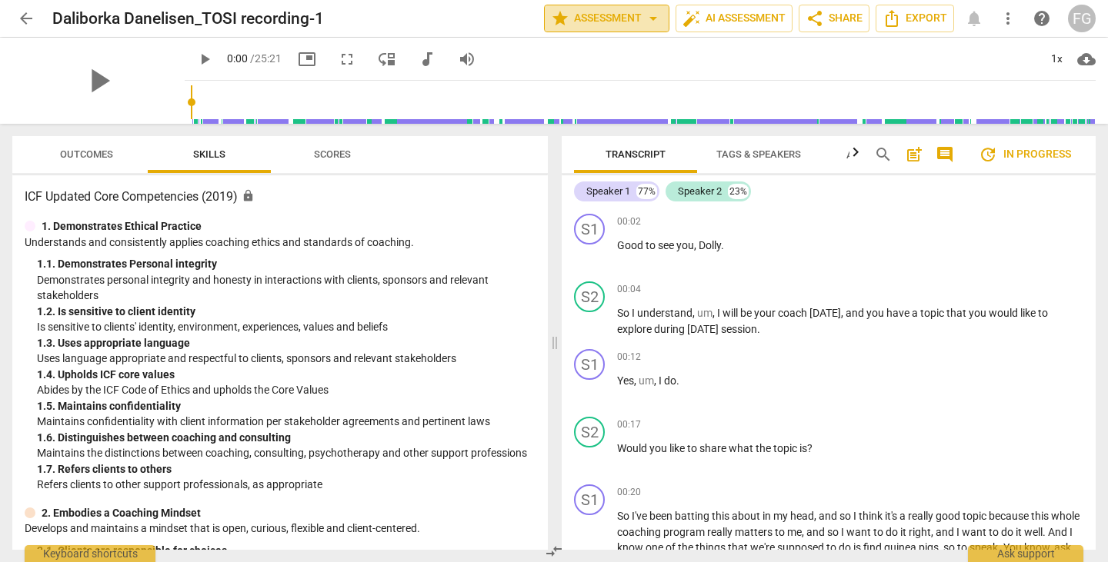
click at [598, 18] on span "star Assessment arrow_drop_down" at bounding box center [607, 18] width 112 height 18
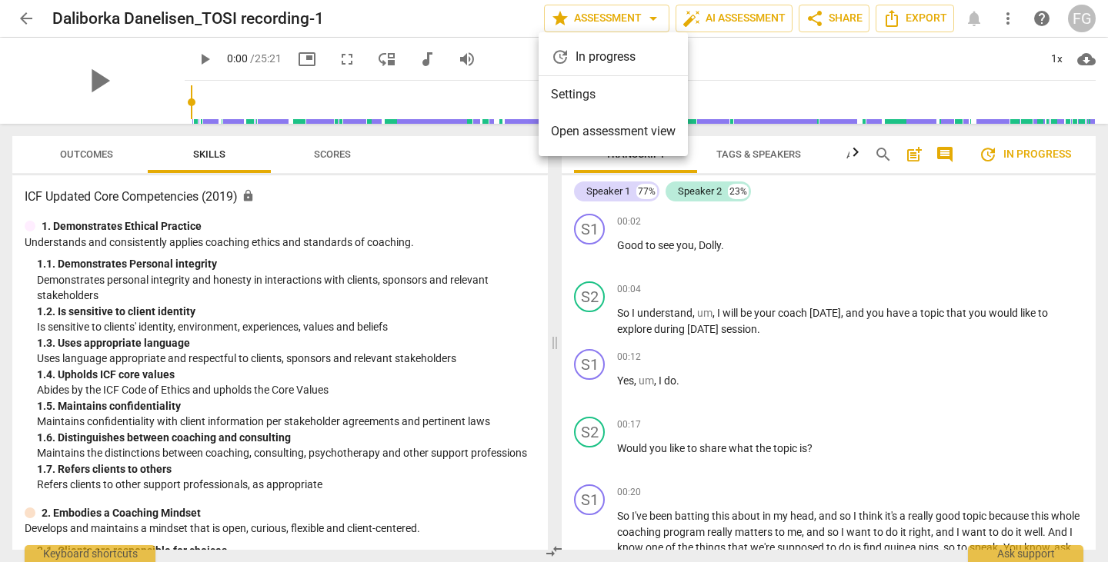
click at [586, 96] on li "Settings" at bounding box center [613, 94] width 149 height 37
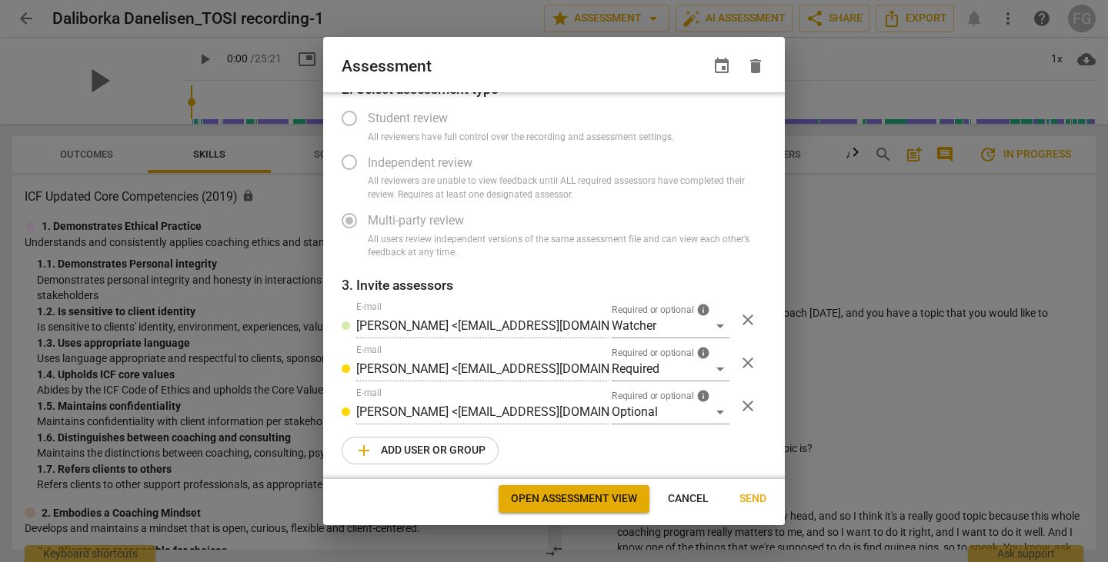
scroll to position [83, 0]
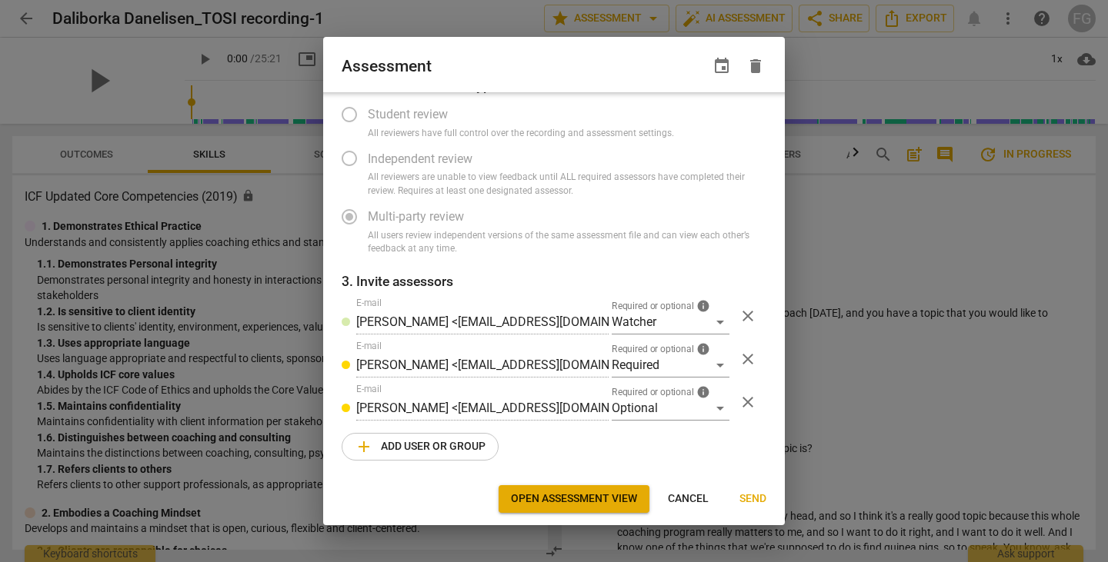
click at [923, 259] on div at bounding box center [554, 281] width 1108 height 562
radio input "false"
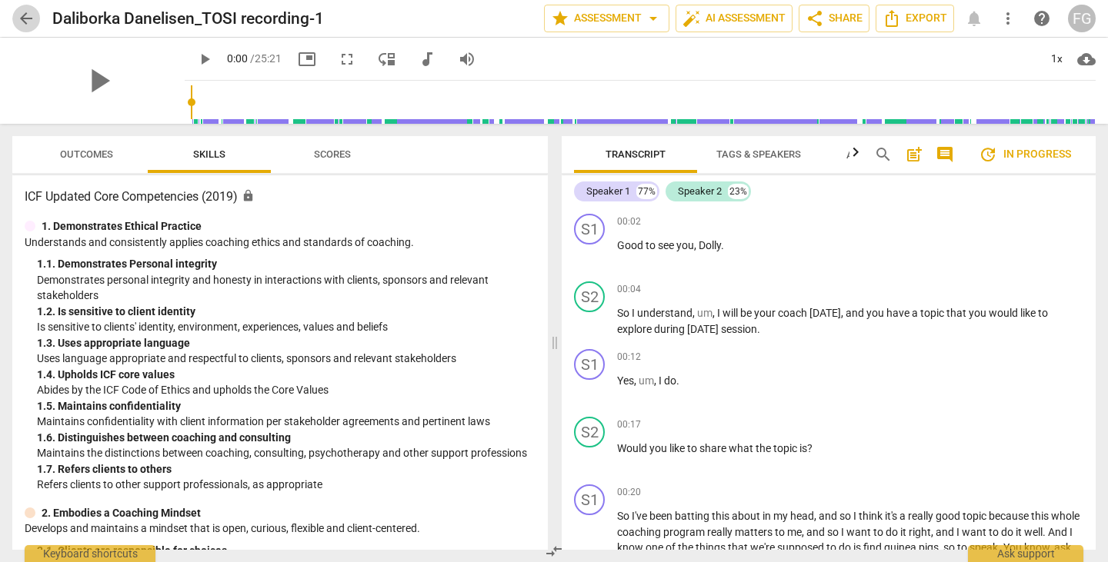
click at [32, 19] on span "arrow_back" at bounding box center [26, 18] width 18 height 18
